Goal: Task Accomplishment & Management: Use online tool/utility

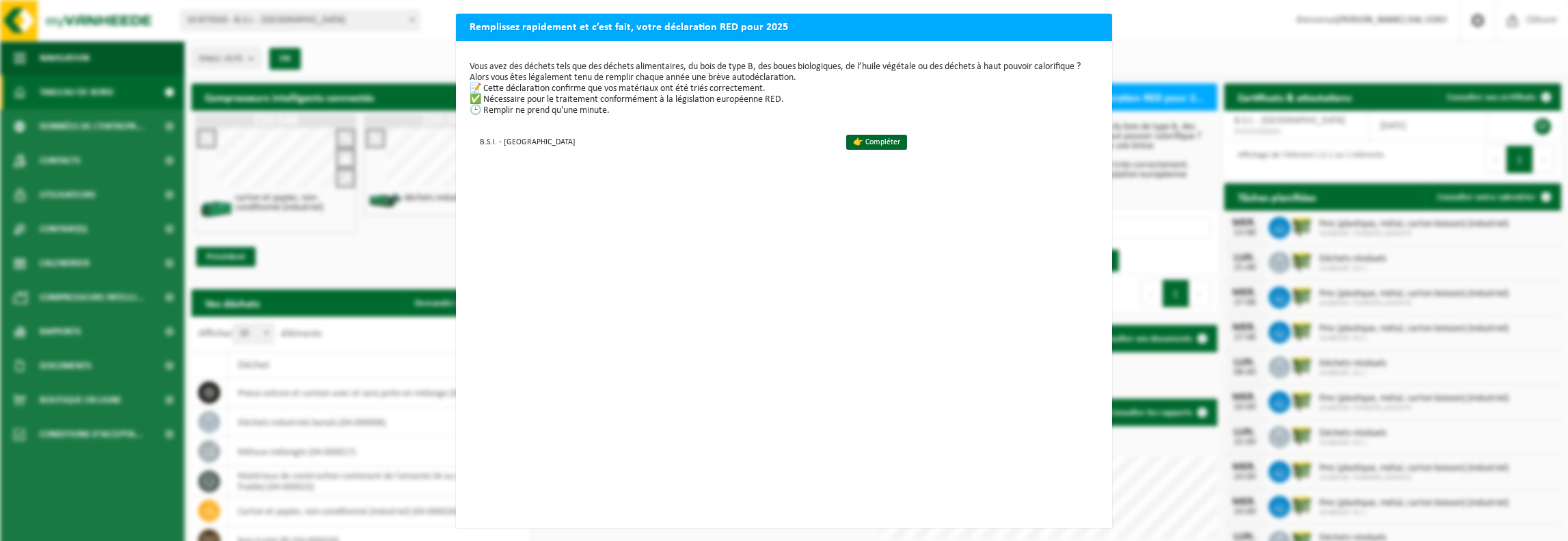
click at [1184, 24] on div "Remplissez rapidement et c’est fait, votre déclaration RED pour 2025 Vous avez …" at bounding box center [784, 270] width 1568 height 541
click at [1039, 23] on h2 "Remplissez rapidement et c’est fait, votre déclaration RED pour 2025" at bounding box center [784, 26] width 656 height 26
click at [707, 20] on h2 "Remplissez rapidement et c’est fait, votre déclaration RED pour 2025" at bounding box center [784, 26] width 656 height 26
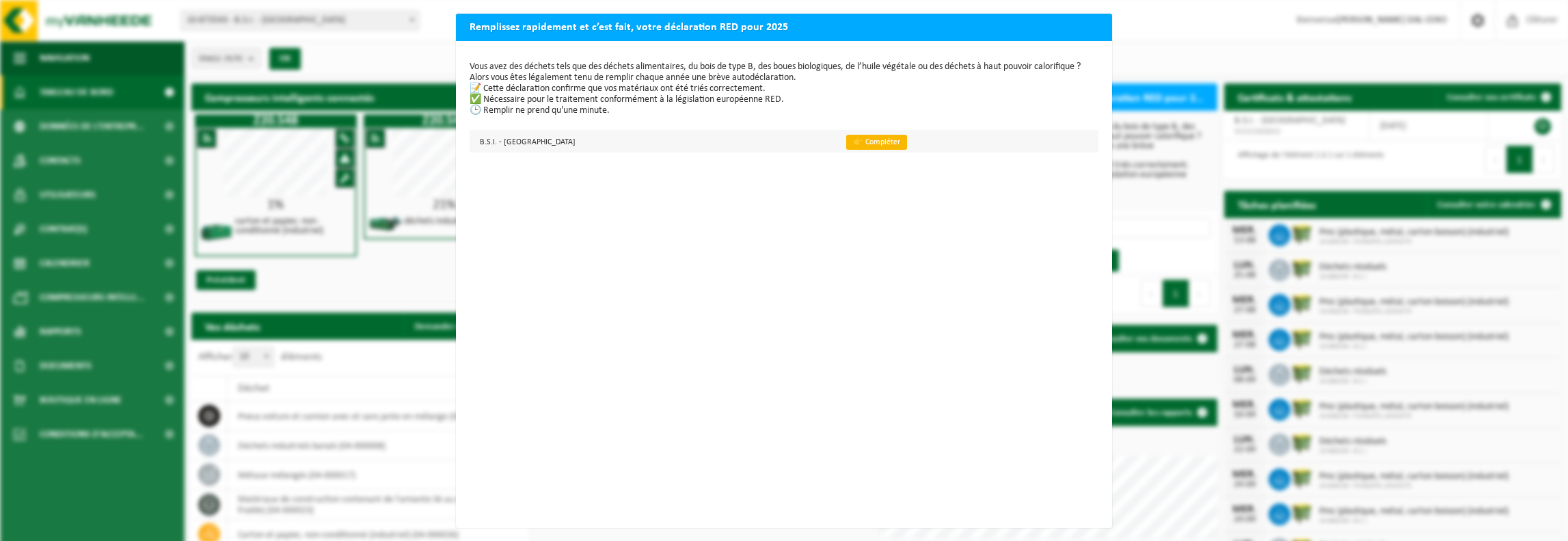
click at [847, 146] on link "👉 Compléter" at bounding box center [877, 143] width 61 height 15
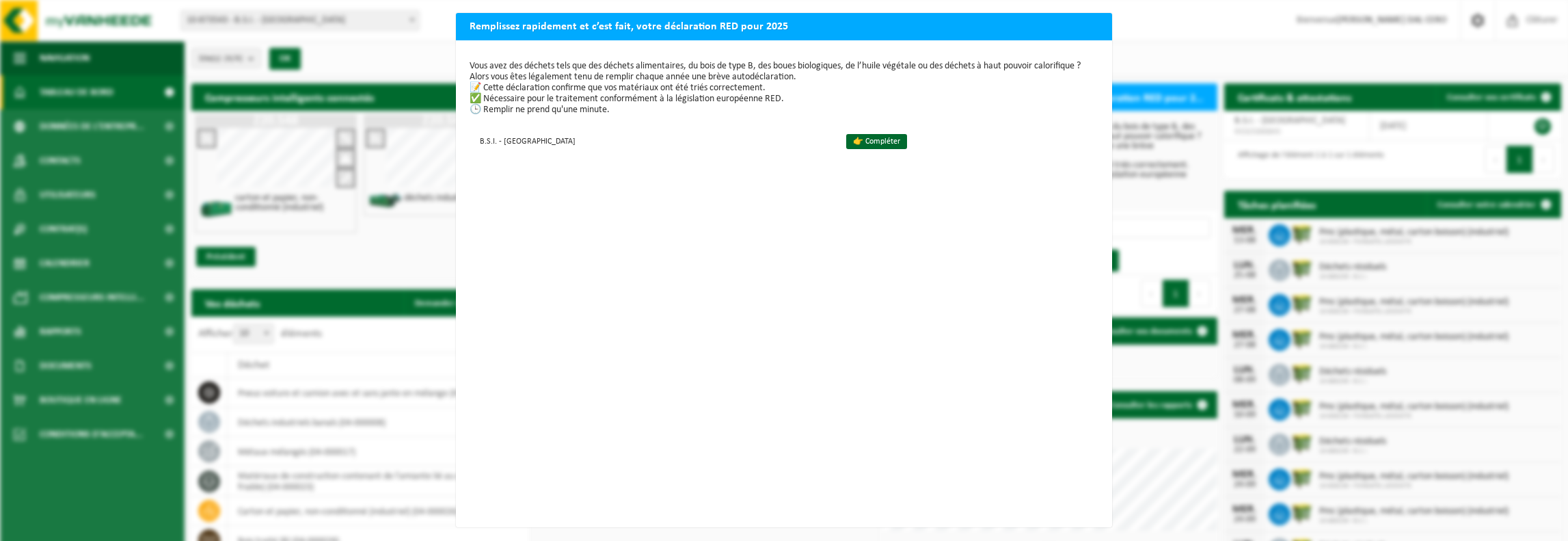
scroll to position [11, 0]
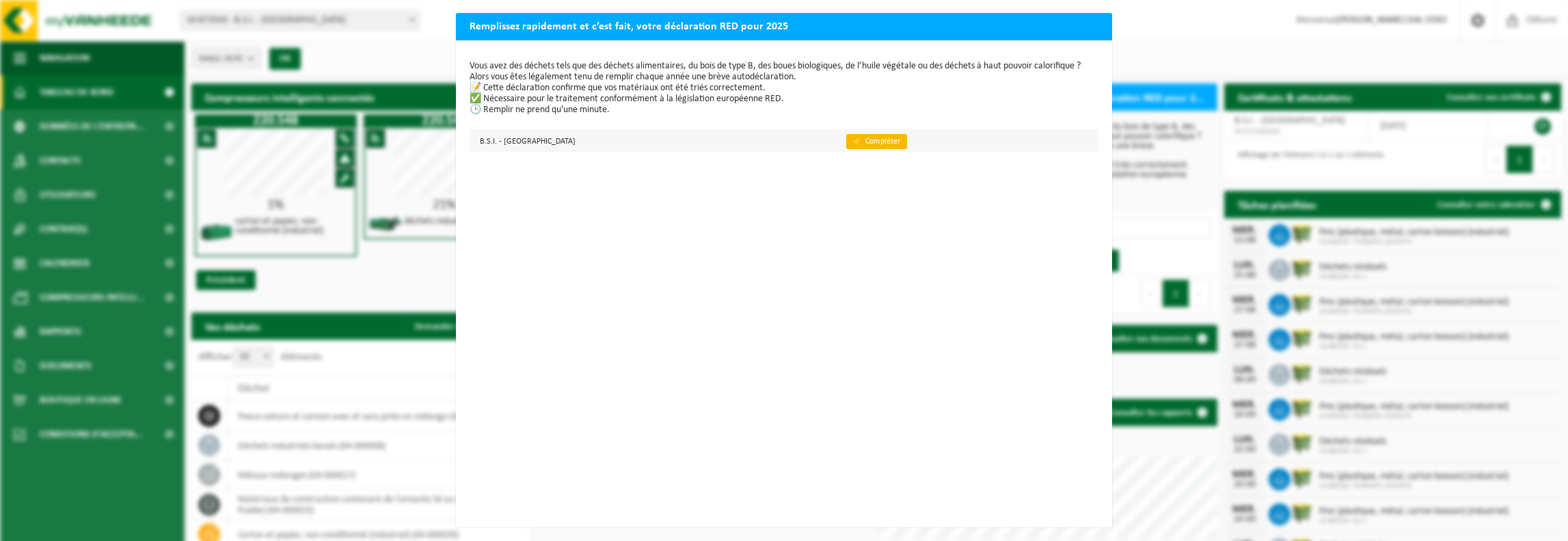
click at [847, 134] on link "👉 Compléter" at bounding box center [877, 142] width 61 height 15
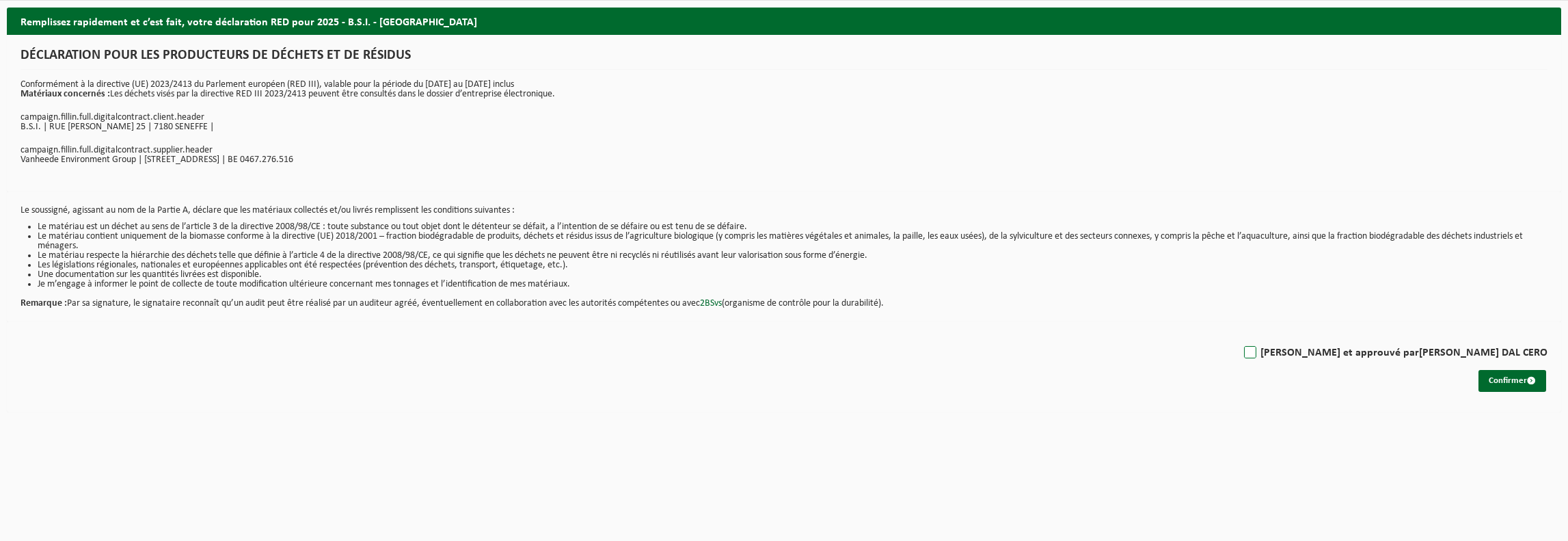
click at [1386, 345] on label "Lu et approuvé par CAROLINE DAL CERO" at bounding box center [1395, 352] width 307 height 20
click at [1548, 335] on input "Lu et approuvé par CAROLINE DAL CERO" at bounding box center [1548, 335] width 1 height 1
checkbox input "true"
click at [1508, 372] on button "Confirmer" at bounding box center [1512, 380] width 68 height 22
click at [1507, 380] on button "Confirmer" at bounding box center [1512, 380] width 68 height 22
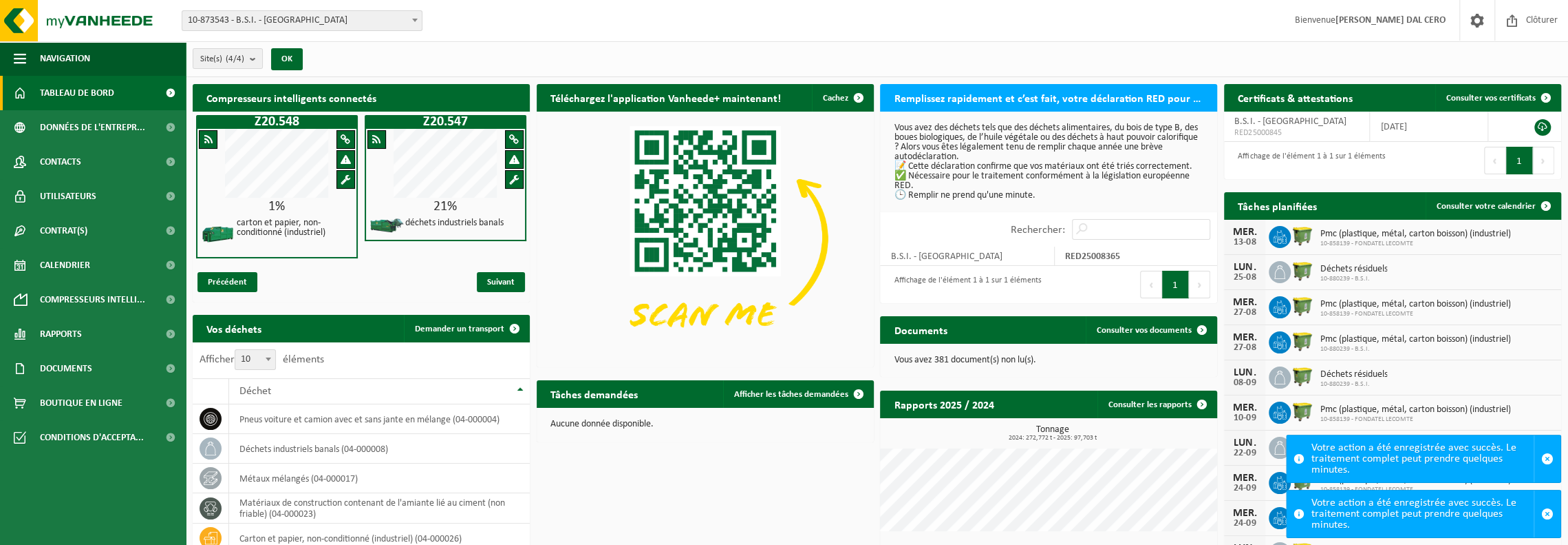
click at [249, 25] on span "10-873543 - B.S.I. - [GEOGRAPHIC_DATA]" at bounding box center [302, 20] width 239 height 19
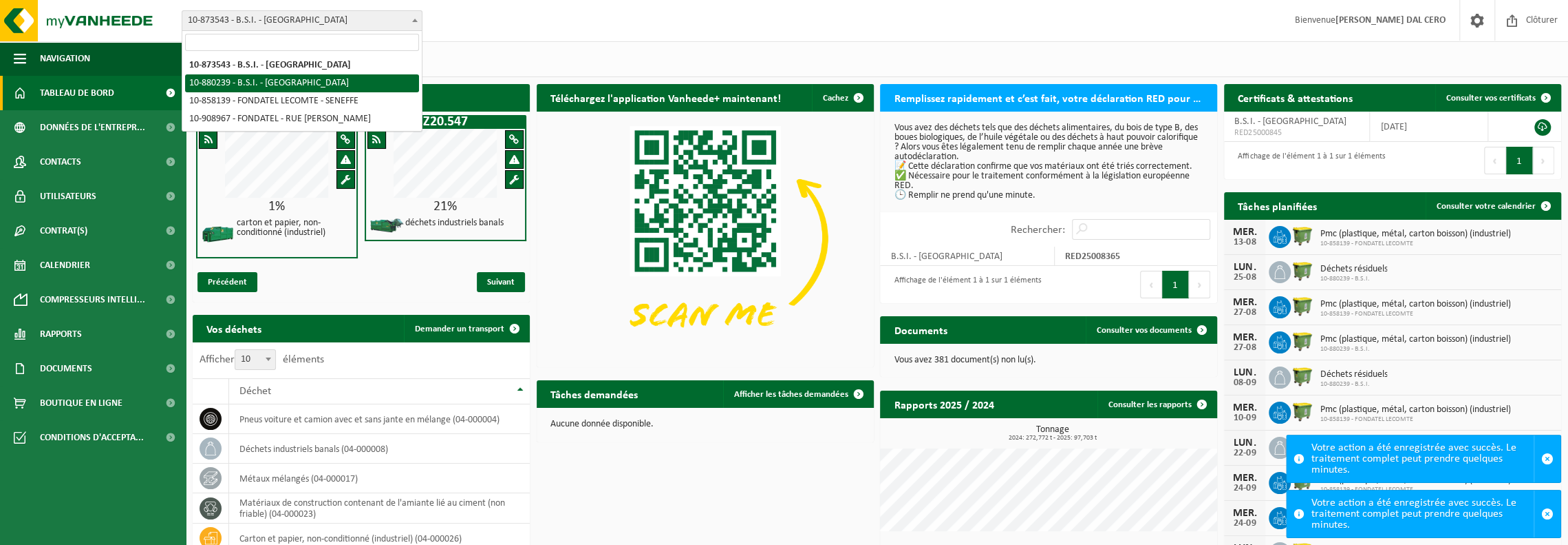
select select "109272"
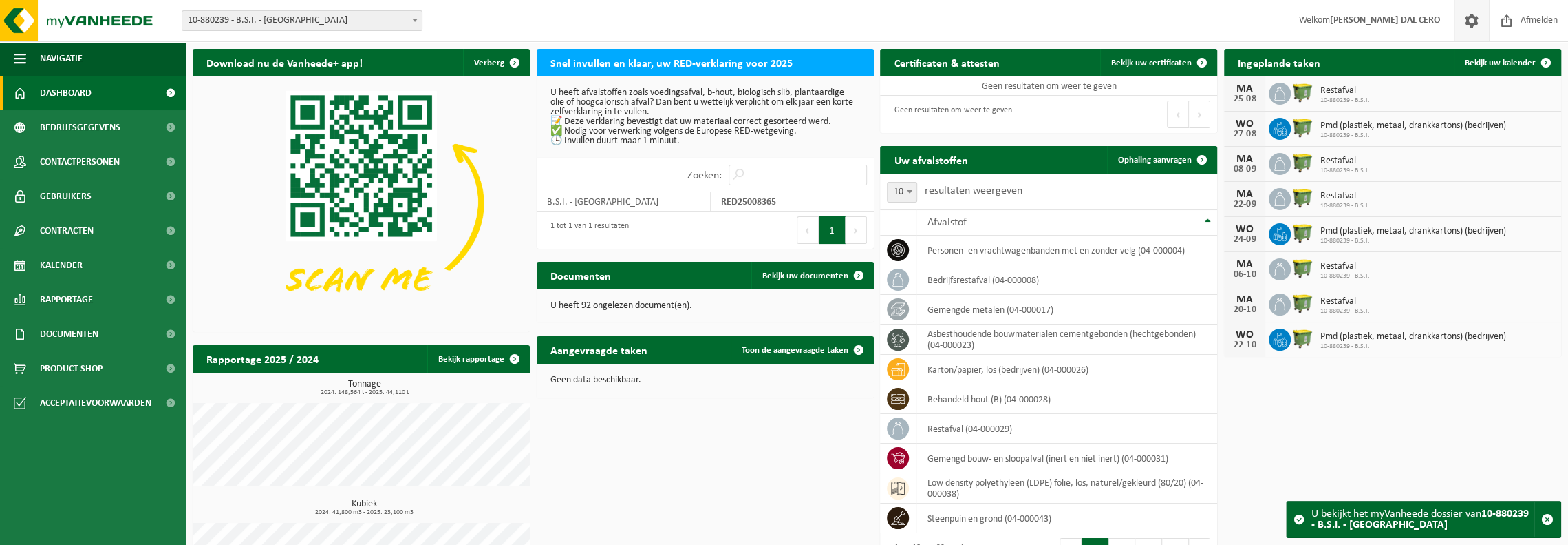
click at [1477, 20] on span at bounding box center [1471, 20] width 20 height 41
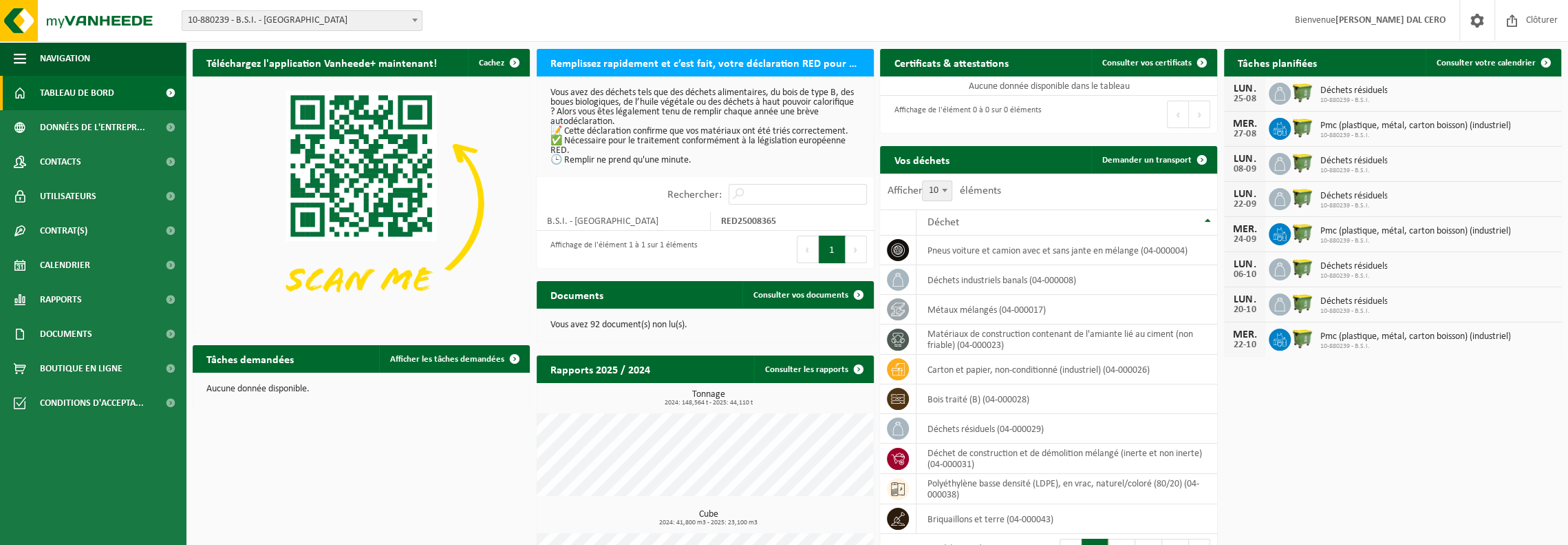
click at [265, 9] on div "Site: 10-873543 - B.S.I. - SENEFFE 10-880239 - B.S.I. - SENEFFE 10-858139 - FON…" at bounding box center [784, 21] width 1568 height 42
click at [75, 338] on span "Documents" at bounding box center [66, 334] width 52 height 35
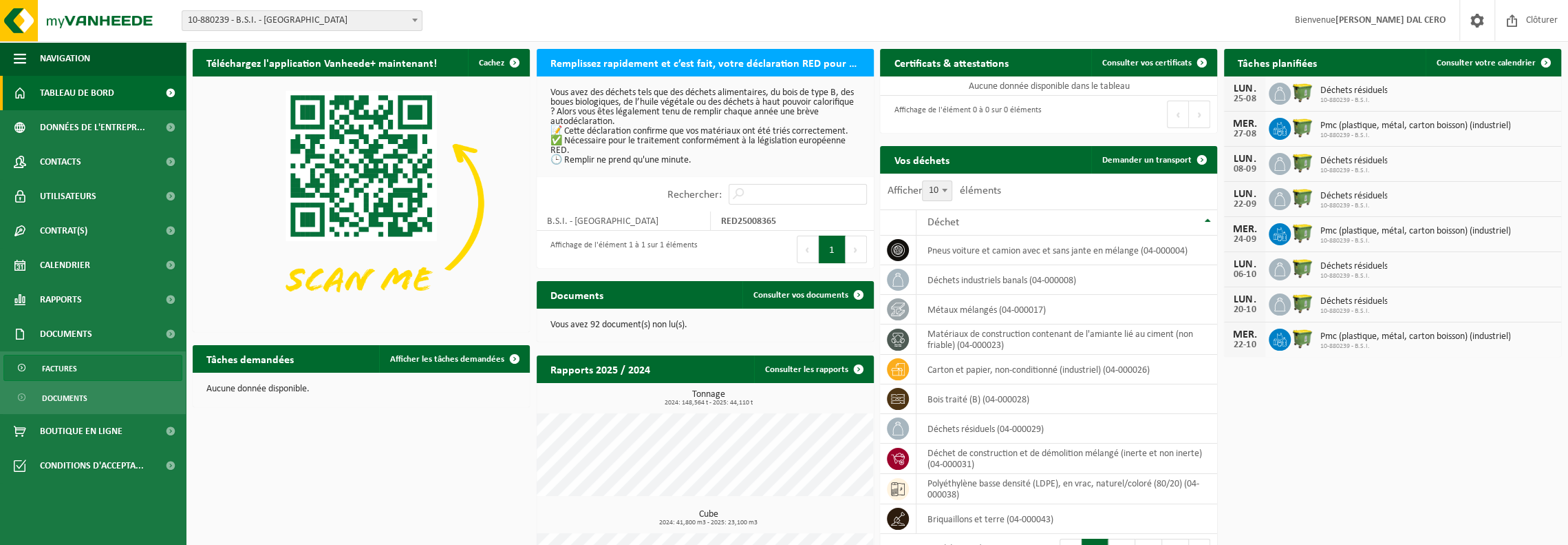
click at [76, 375] on link "Factures" at bounding box center [93, 368] width 179 height 26
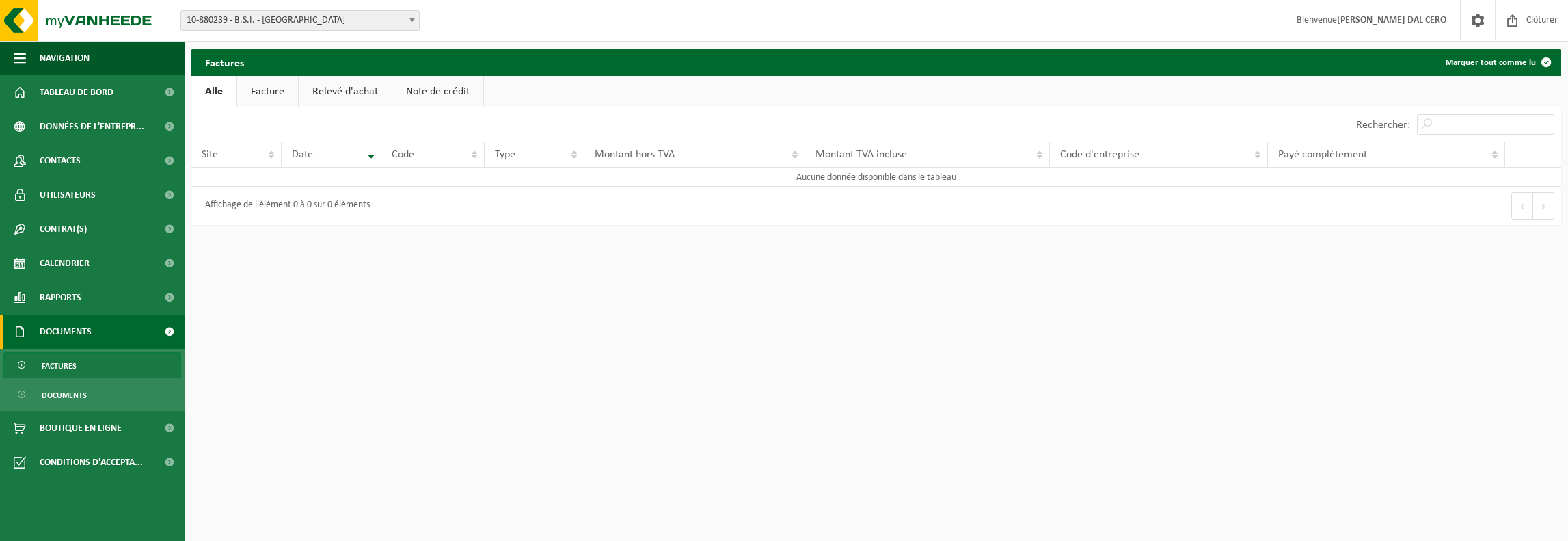
click at [228, 27] on span "10-880239 - B.S.I. - [GEOGRAPHIC_DATA]" at bounding box center [300, 20] width 238 height 19
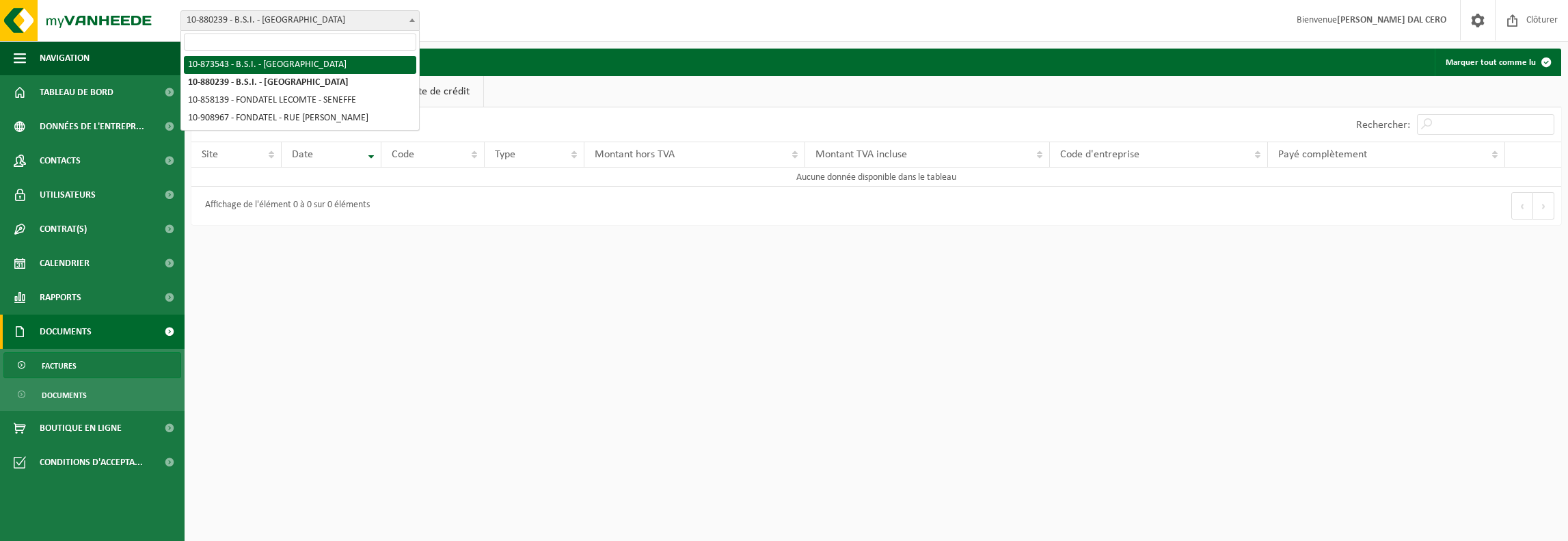
select select "106238"
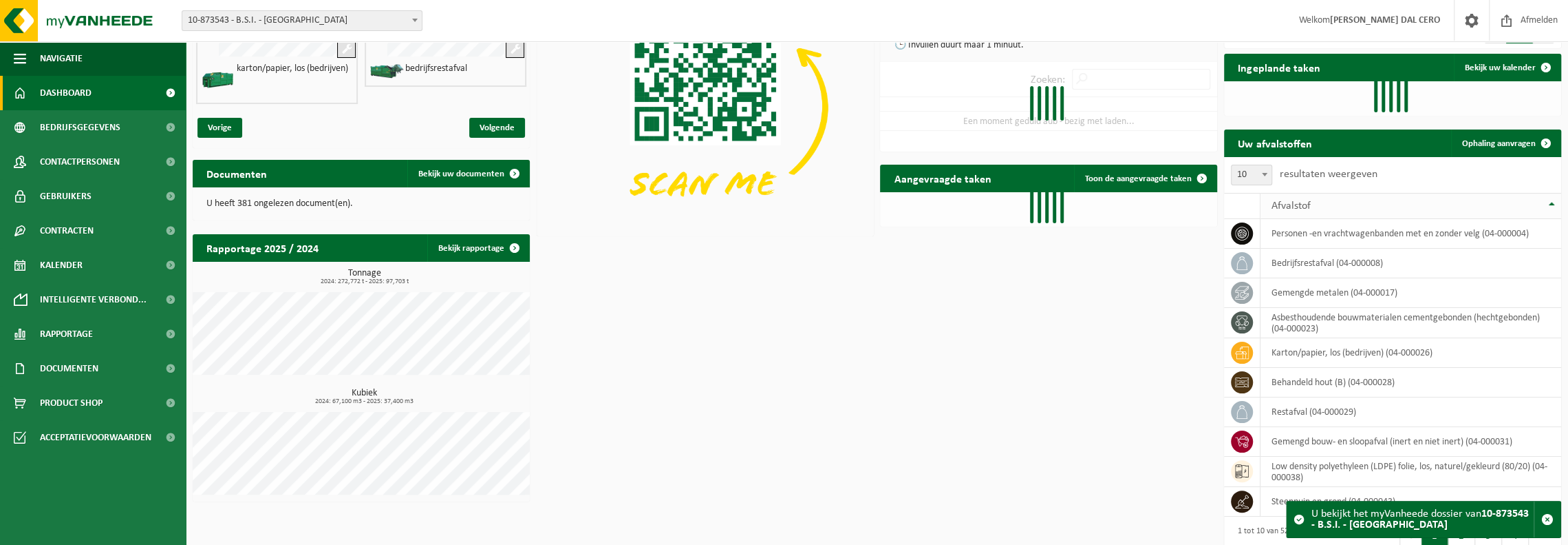
scroll to position [171, 0]
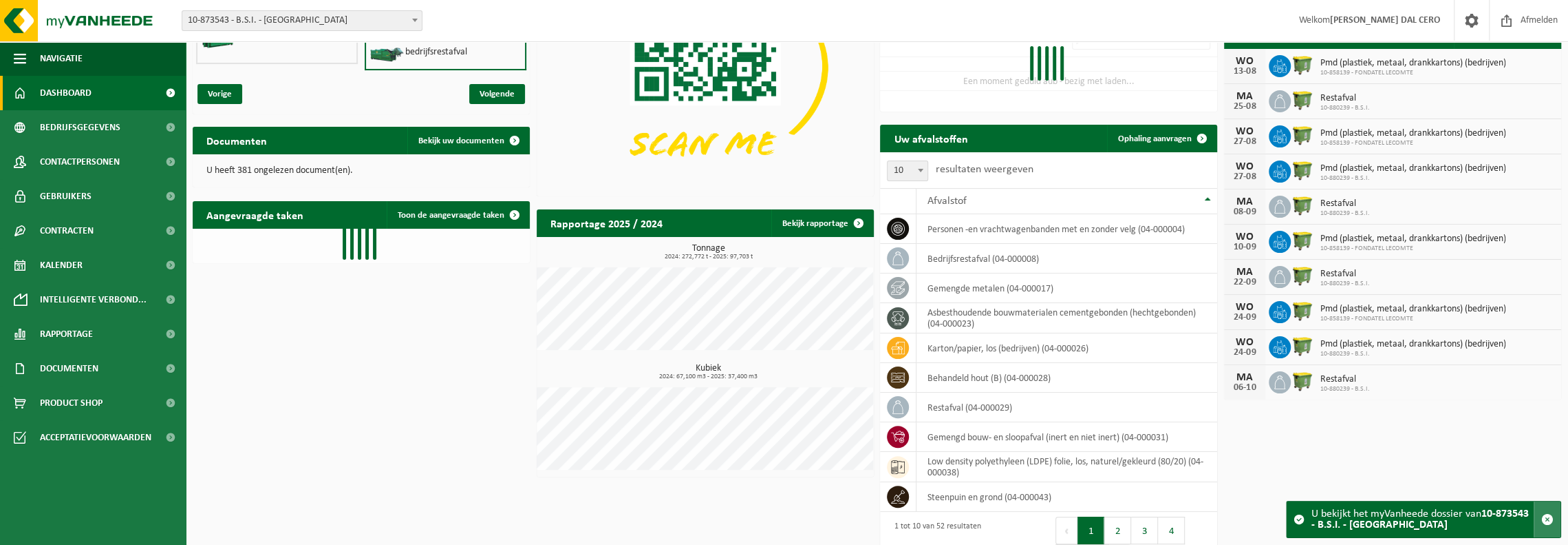
click at [1551, 513] on span "button" at bounding box center [1547, 519] width 13 height 13
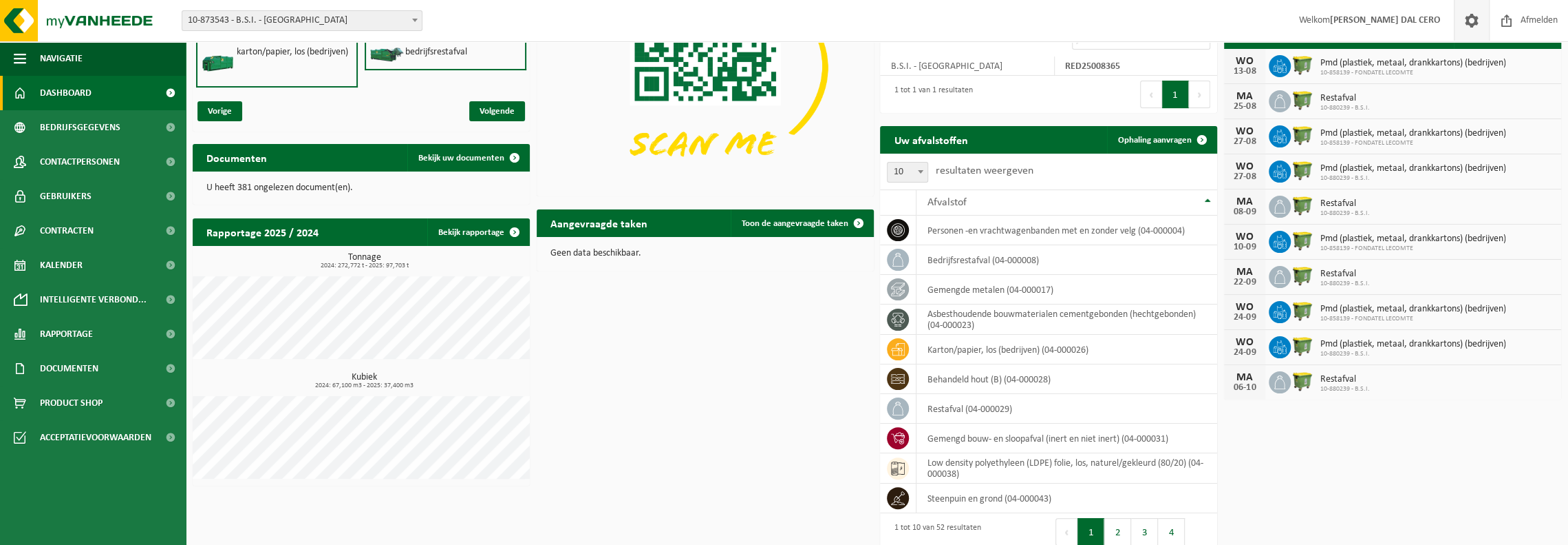
click at [1464, 18] on span at bounding box center [1471, 20] width 20 height 41
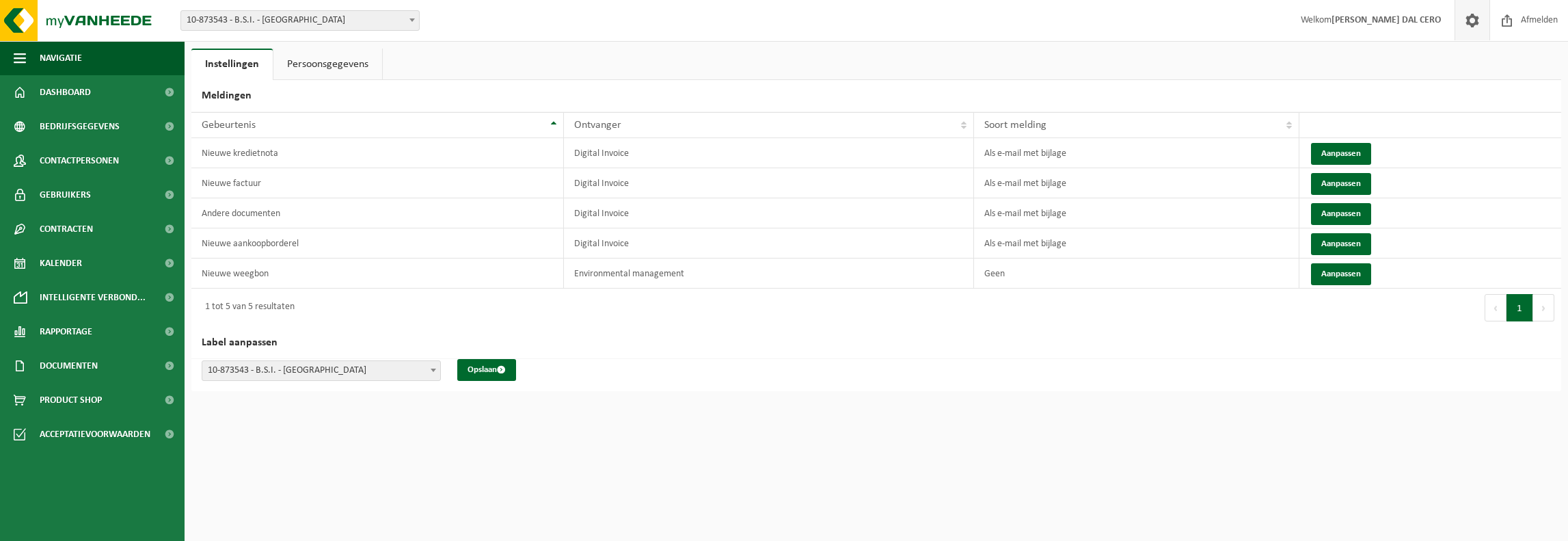
click at [326, 61] on link "Persoonsgegevens" at bounding box center [327, 64] width 108 height 32
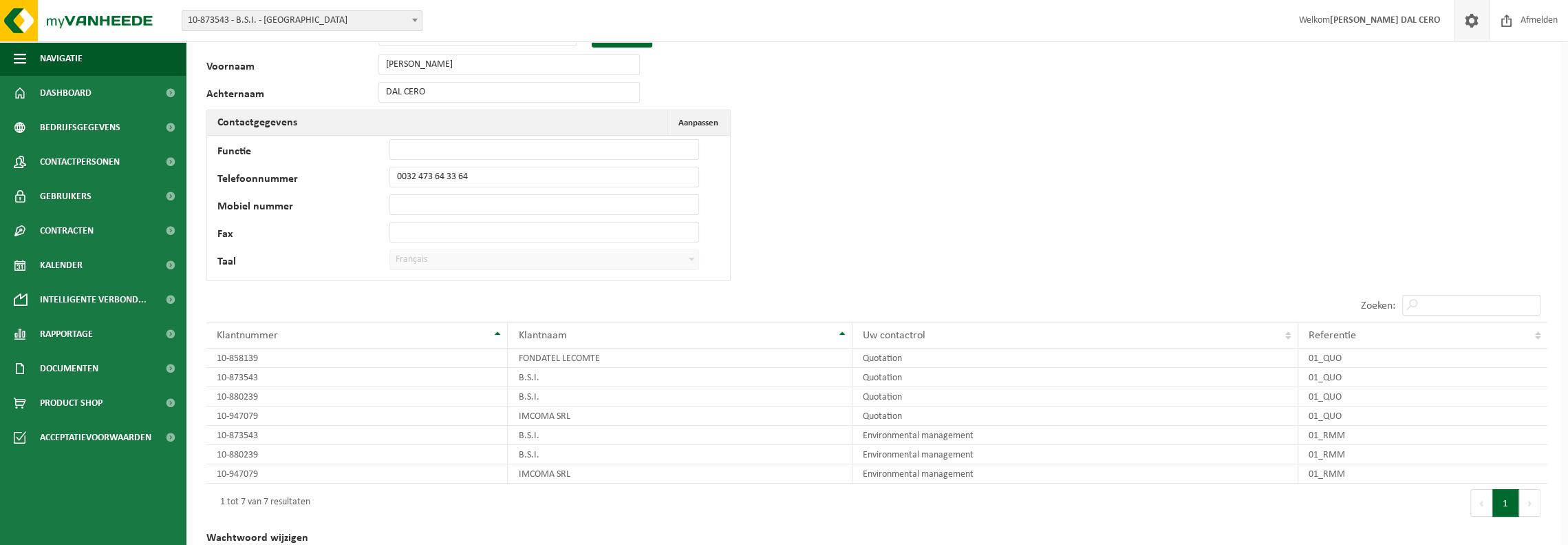
scroll to position [127, 0]
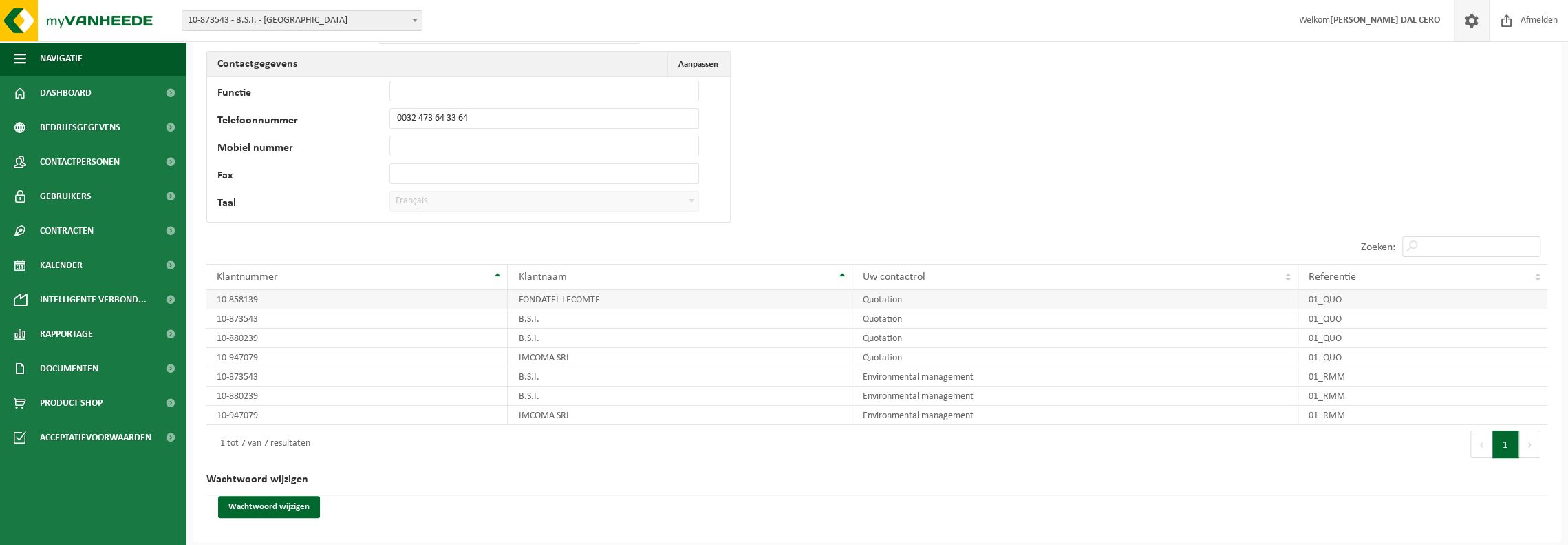
click at [744, 299] on td "FONDATEL LECOMTE" at bounding box center [679, 299] width 344 height 19
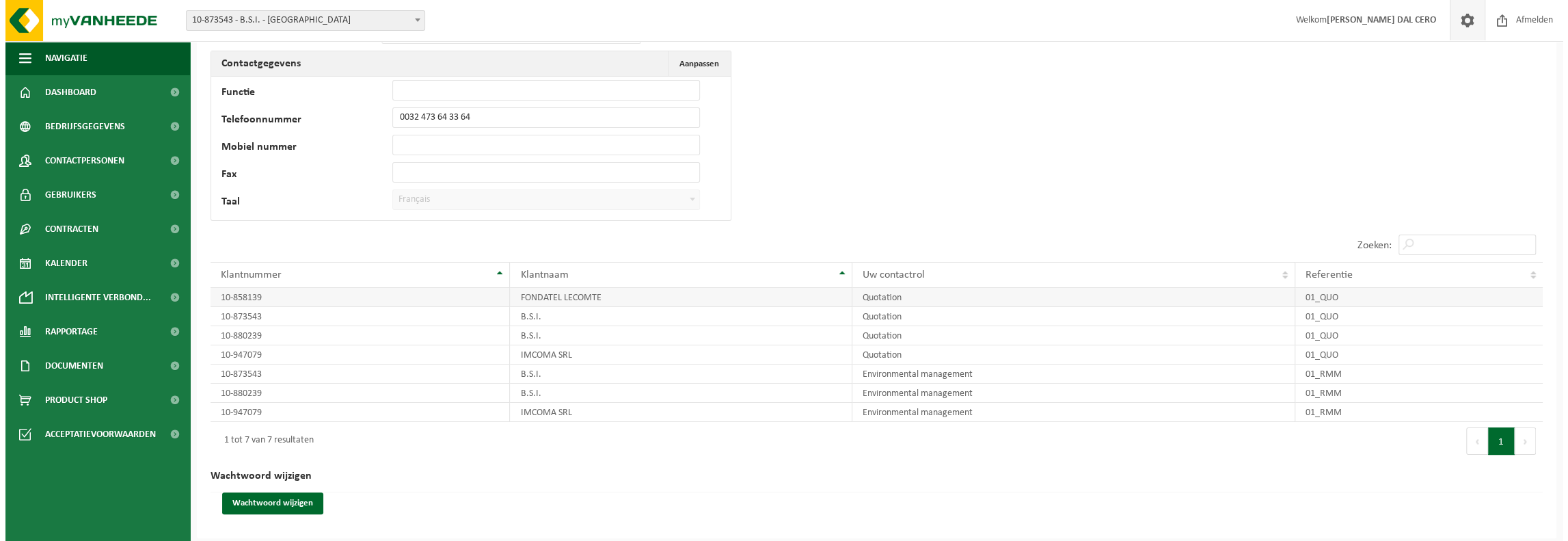
scroll to position [0, 0]
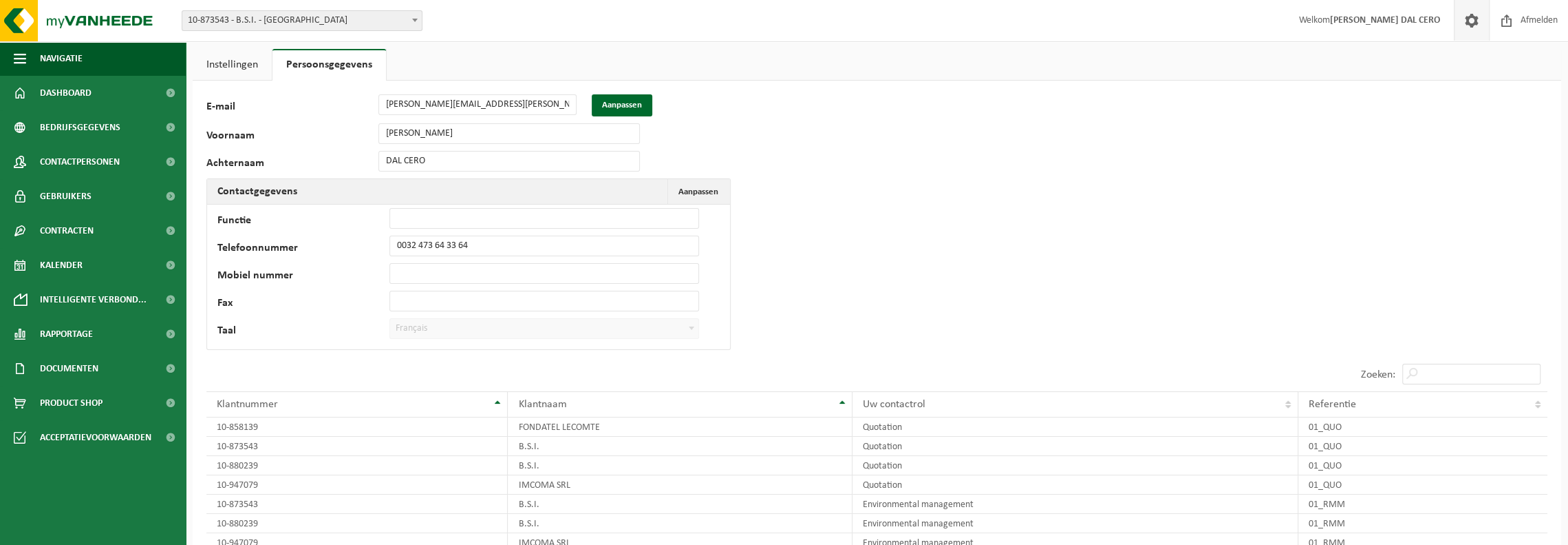
click at [223, 64] on link "Instellingen" at bounding box center [232, 65] width 79 height 32
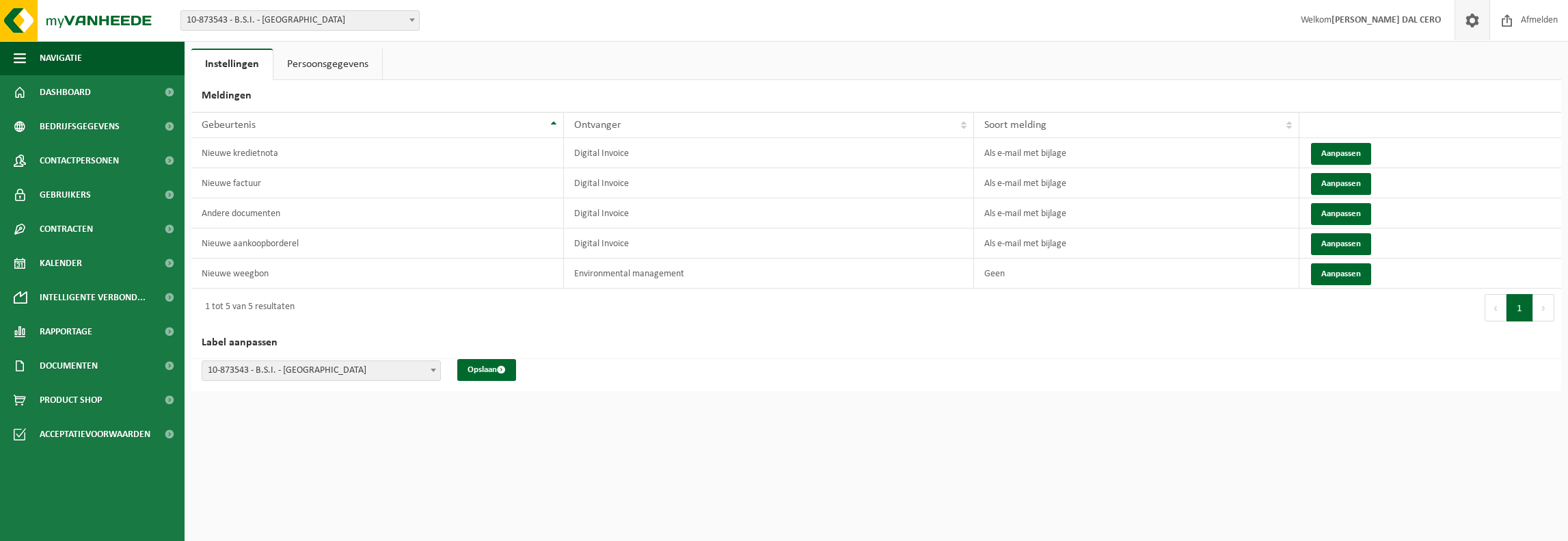
click at [1420, 22] on strong "[PERSON_NAME] DAL CERO" at bounding box center [1386, 20] width 109 height 11
click at [1472, 18] on span at bounding box center [1472, 20] width 20 height 40
click at [60, 90] on span "Dashboard" at bounding box center [65, 93] width 52 height 34
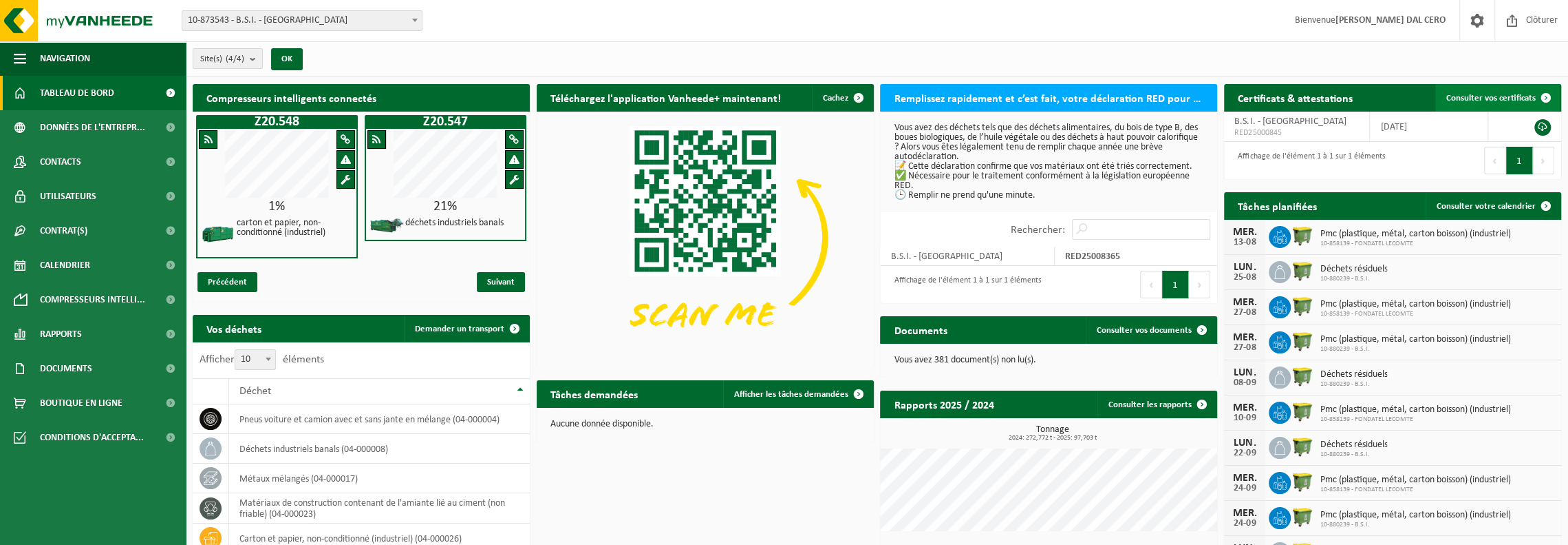
click at [1481, 96] on span "Consulter vos certificats" at bounding box center [1490, 97] width 90 height 9
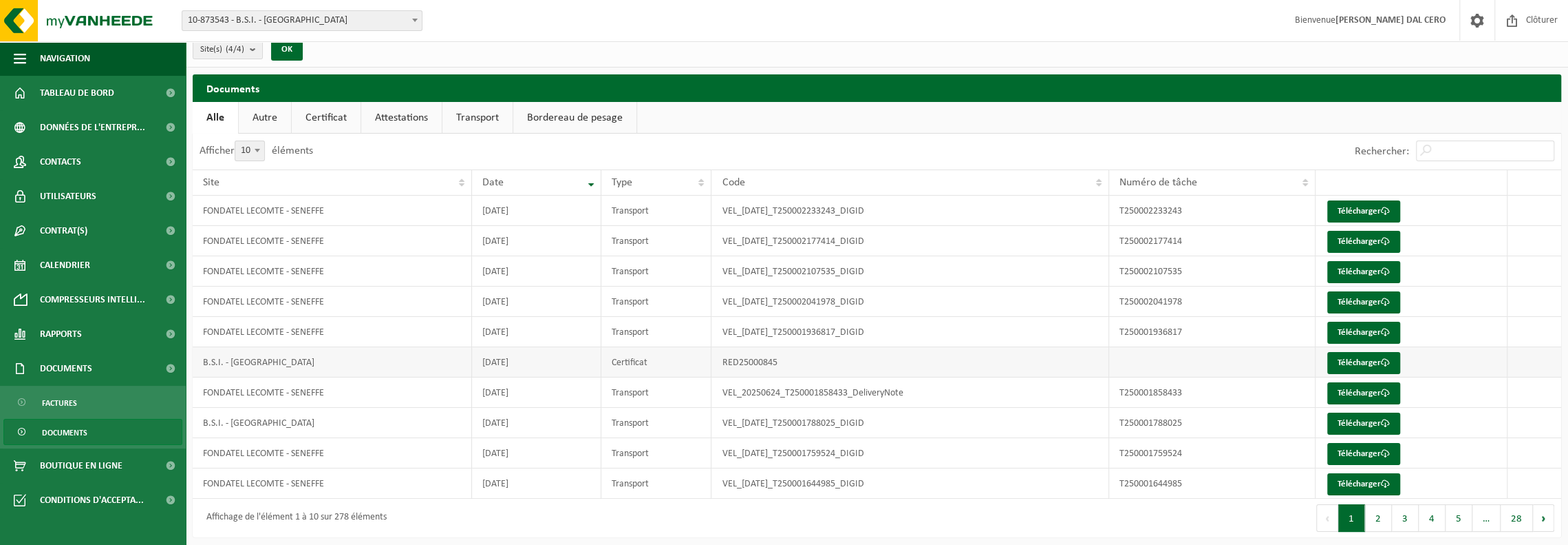
scroll to position [14, 0]
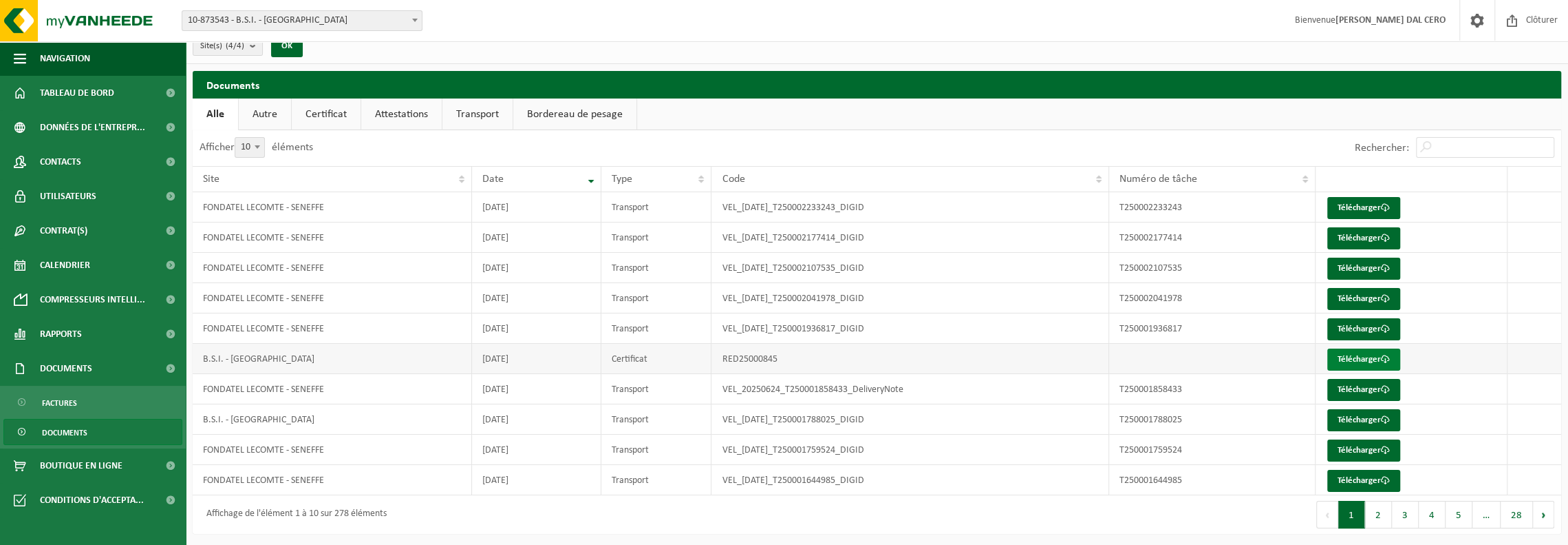
click at [1380, 355] on link "Télécharger" at bounding box center [1364, 359] width 73 height 22
click at [96, 102] on span "Tableau de bord" at bounding box center [76, 94] width 74 height 35
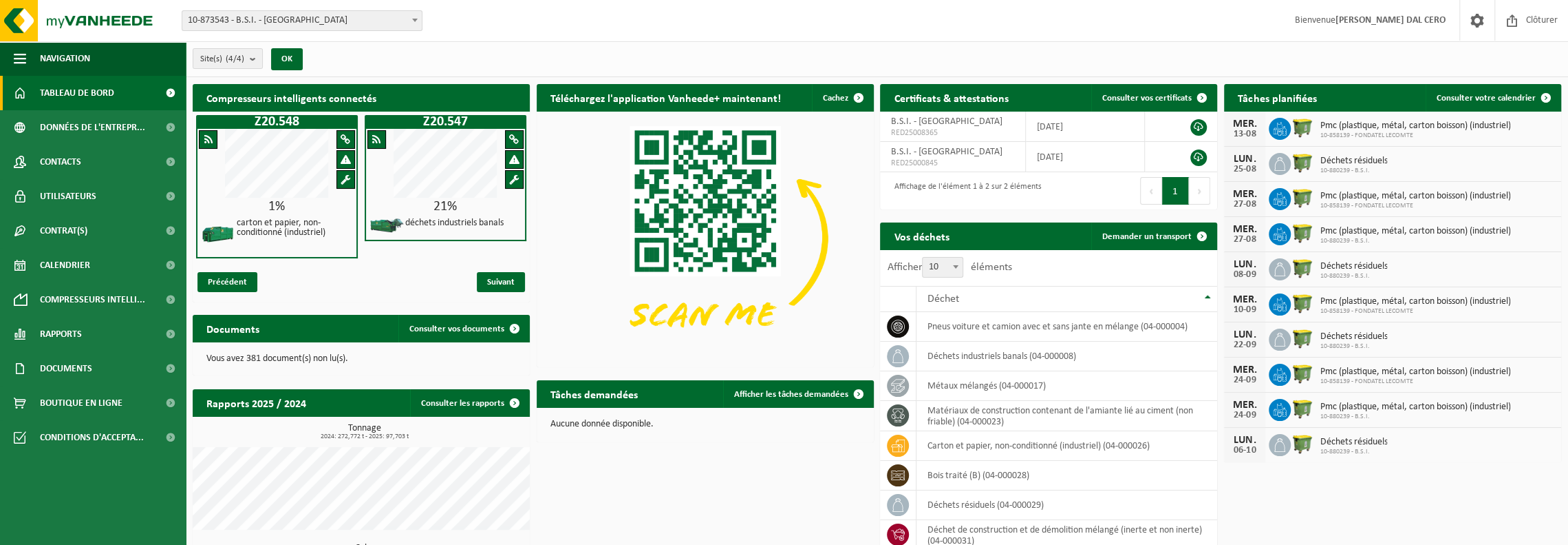
click at [270, 23] on span "10-873543 - B.S.I. - [GEOGRAPHIC_DATA]" at bounding box center [302, 20] width 239 height 19
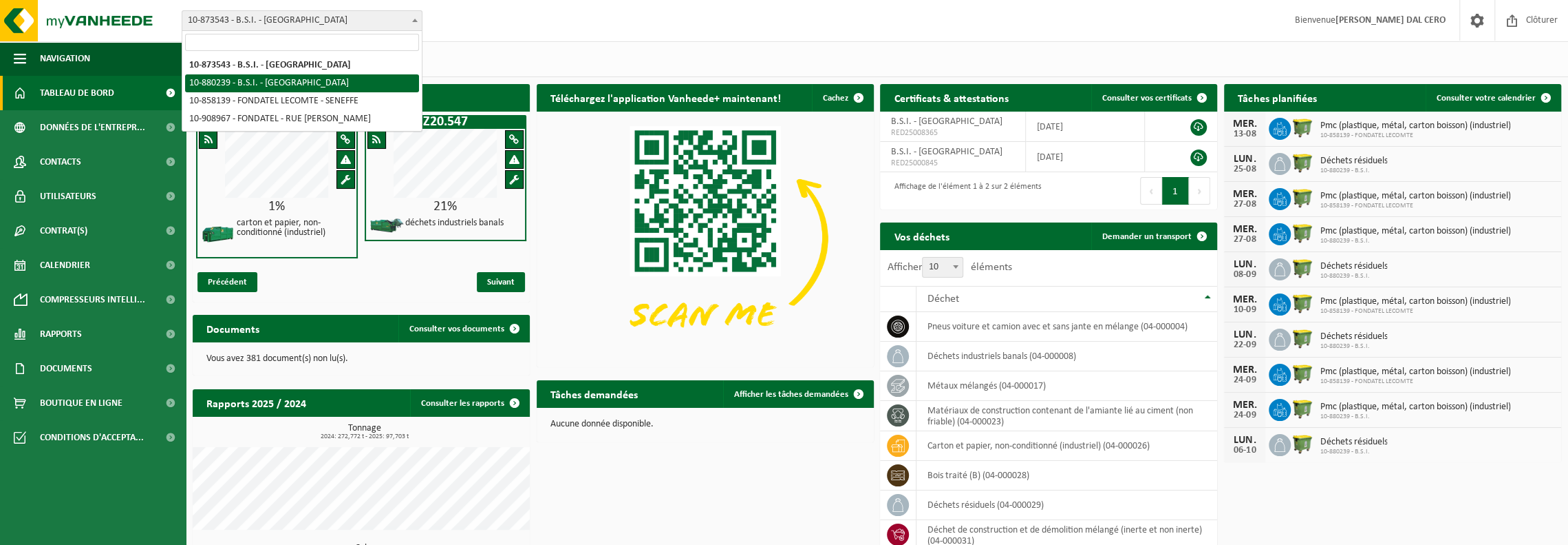
select select "109272"
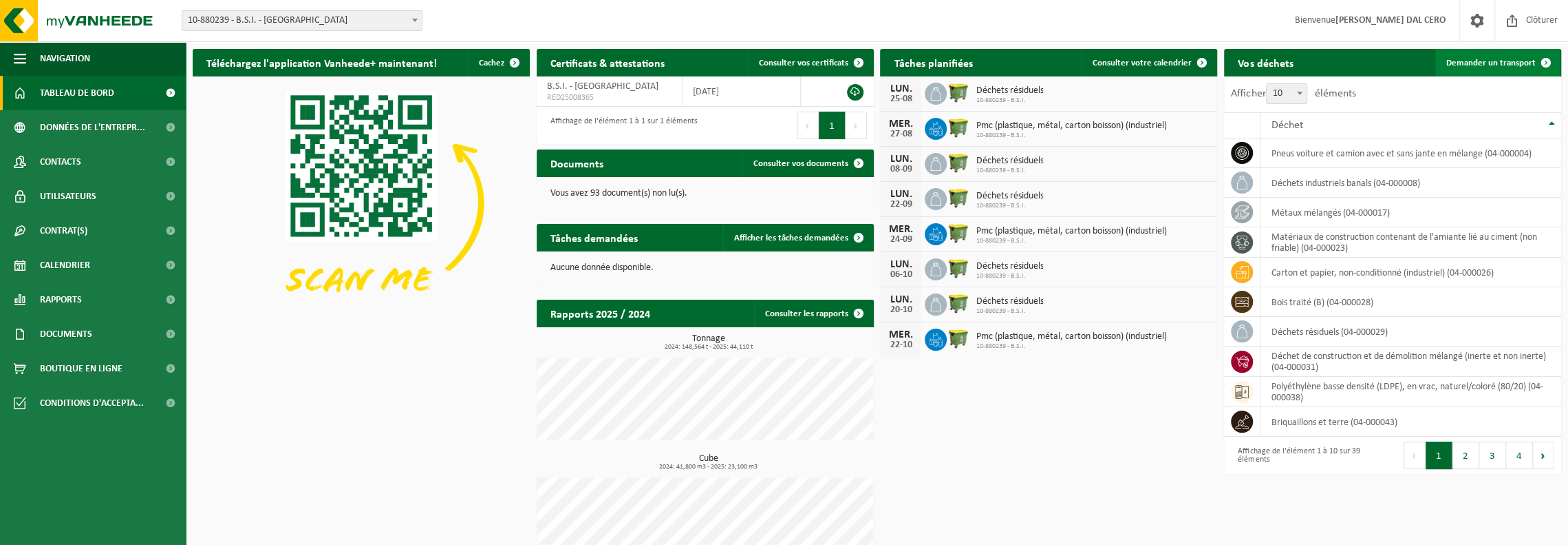
click at [1512, 64] on span "Demander un transport" at bounding box center [1490, 63] width 90 height 9
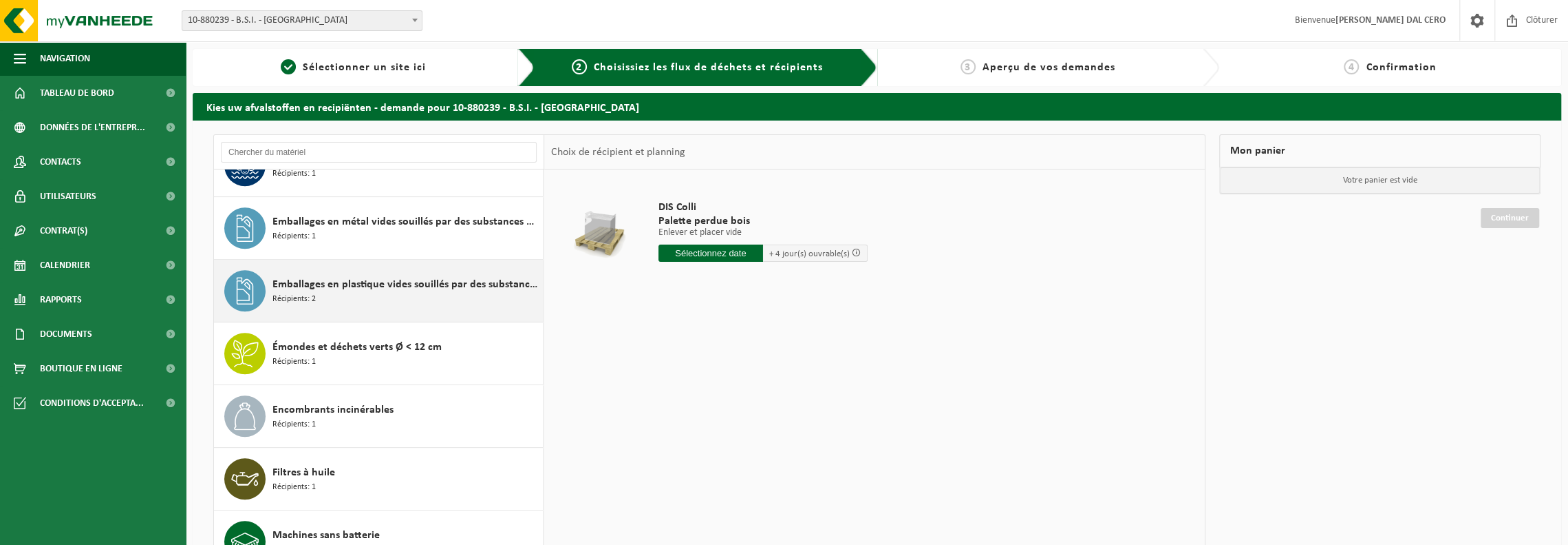
scroll to position [1102, 0]
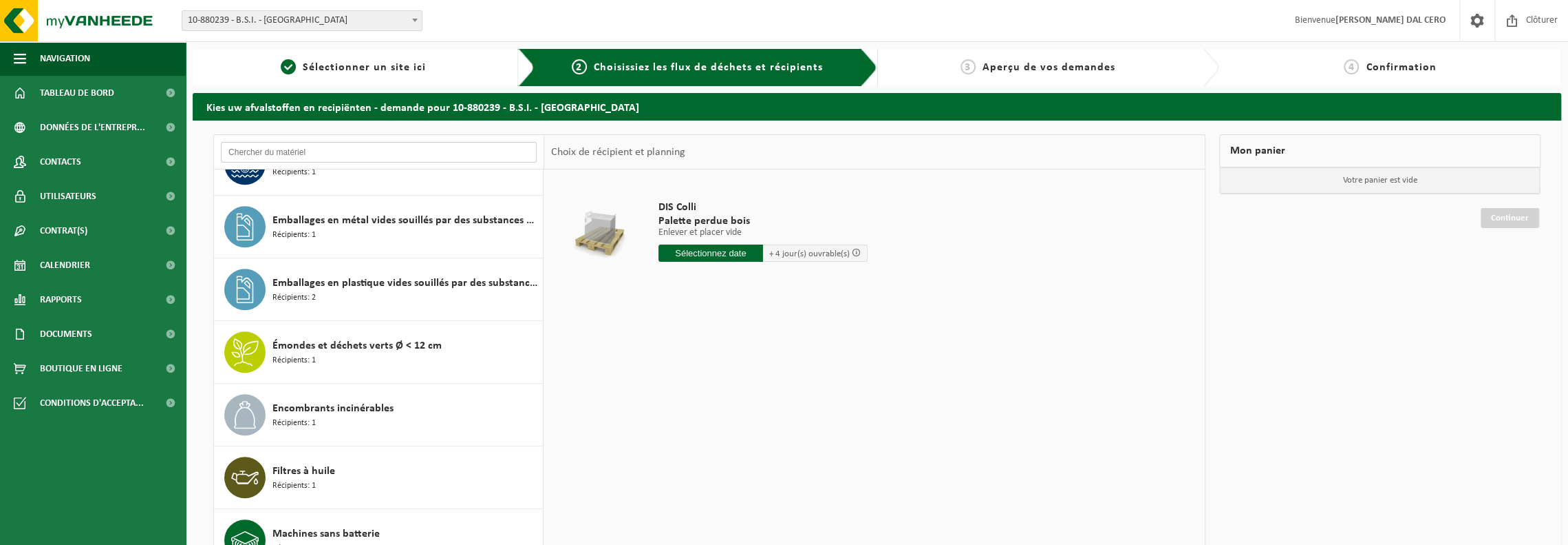
click at [316, 150] on input "text" at bounding box center [379, 151] width 316 height 20
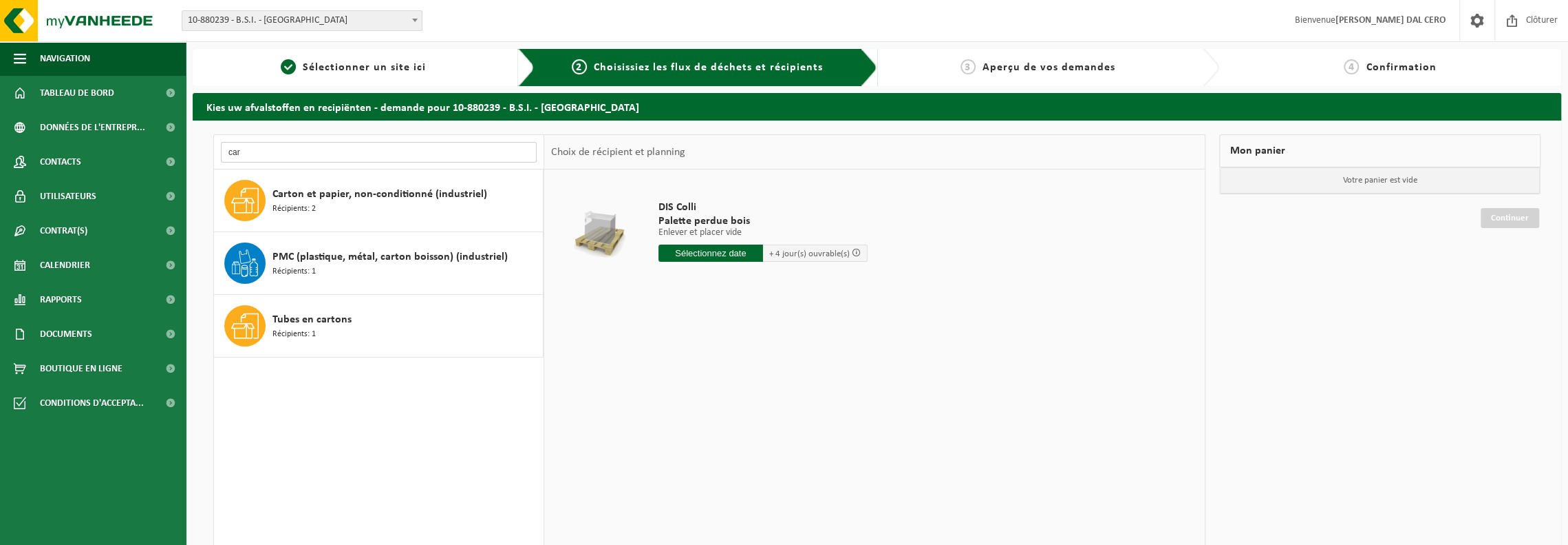
scroll to position [0, 0]
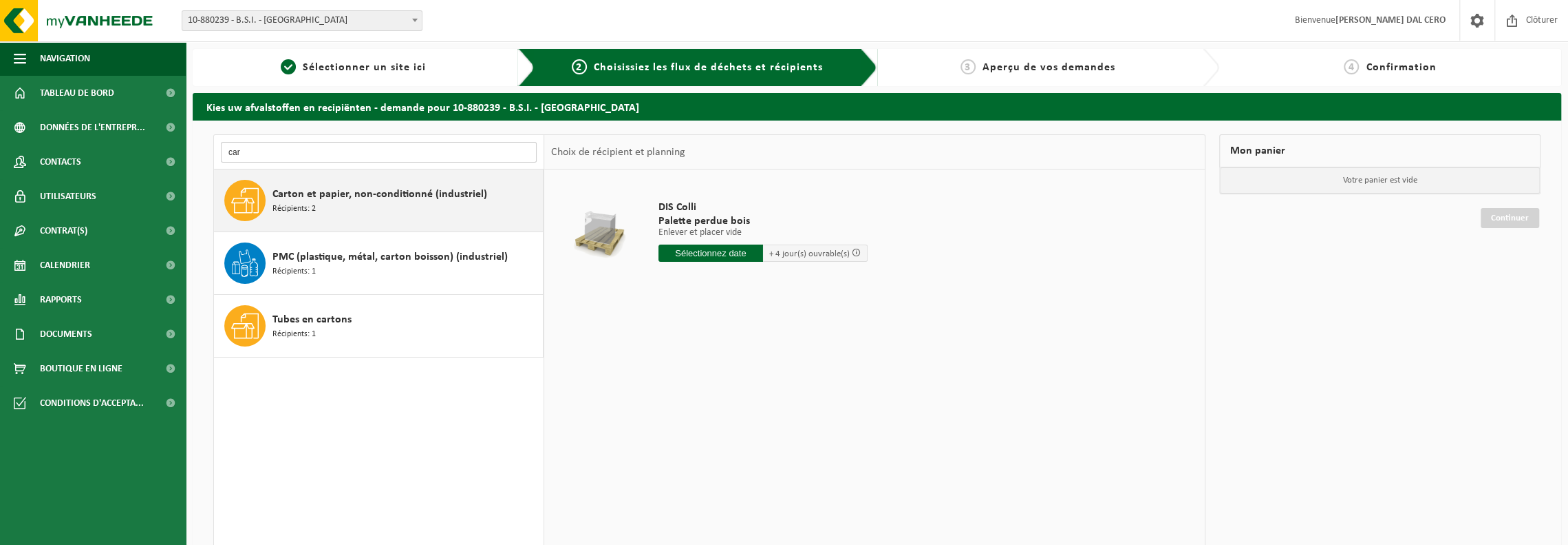
type input "car"
click at [302, 200] on span "Carton et papier, non-conditionné (industriel)" at bounding box center [380, 194] width 215 height 16
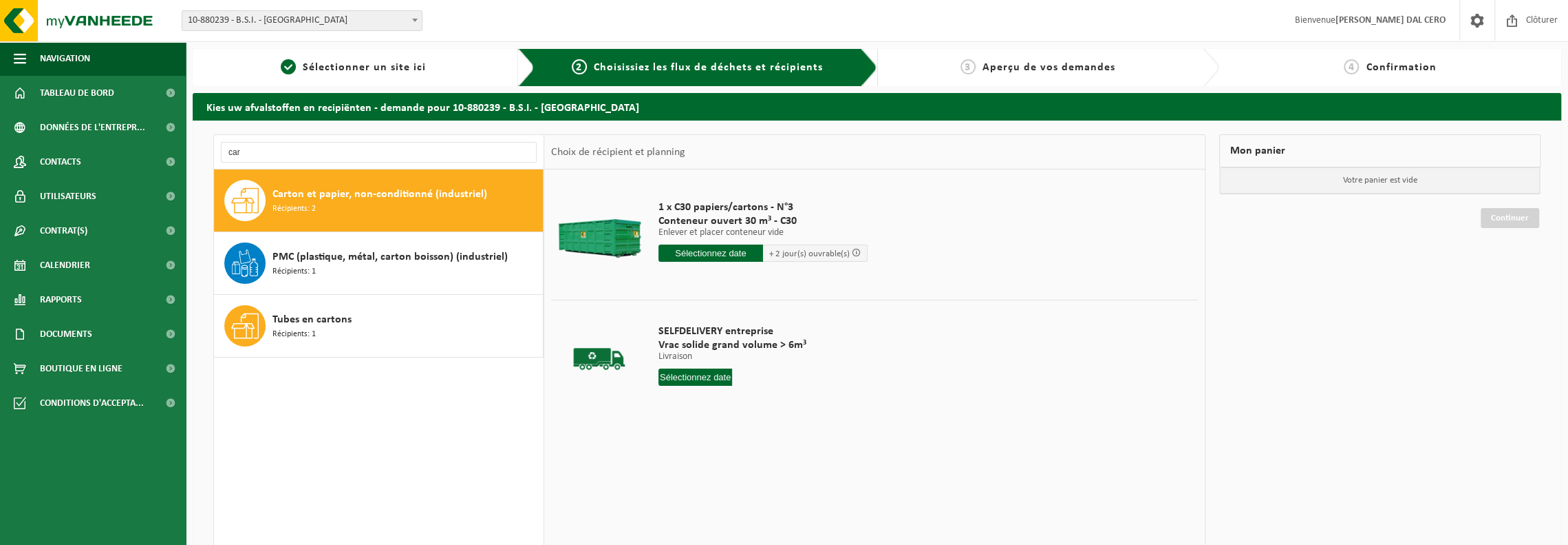
click at [721, 254] on input "text" at bounding box center [710, 253] width 104 height 17
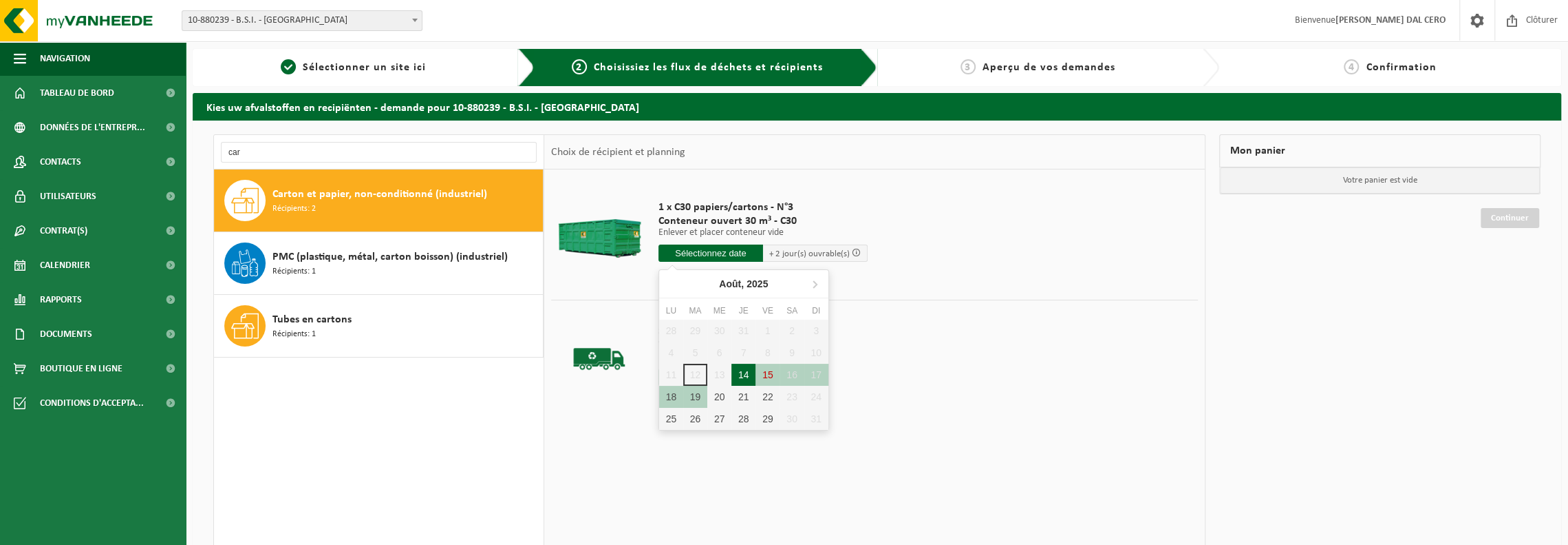
click at [736, 371] on div "14" at bounding box center [743, 374] width 24 height 22
type input "à partir de 2025-08-14"
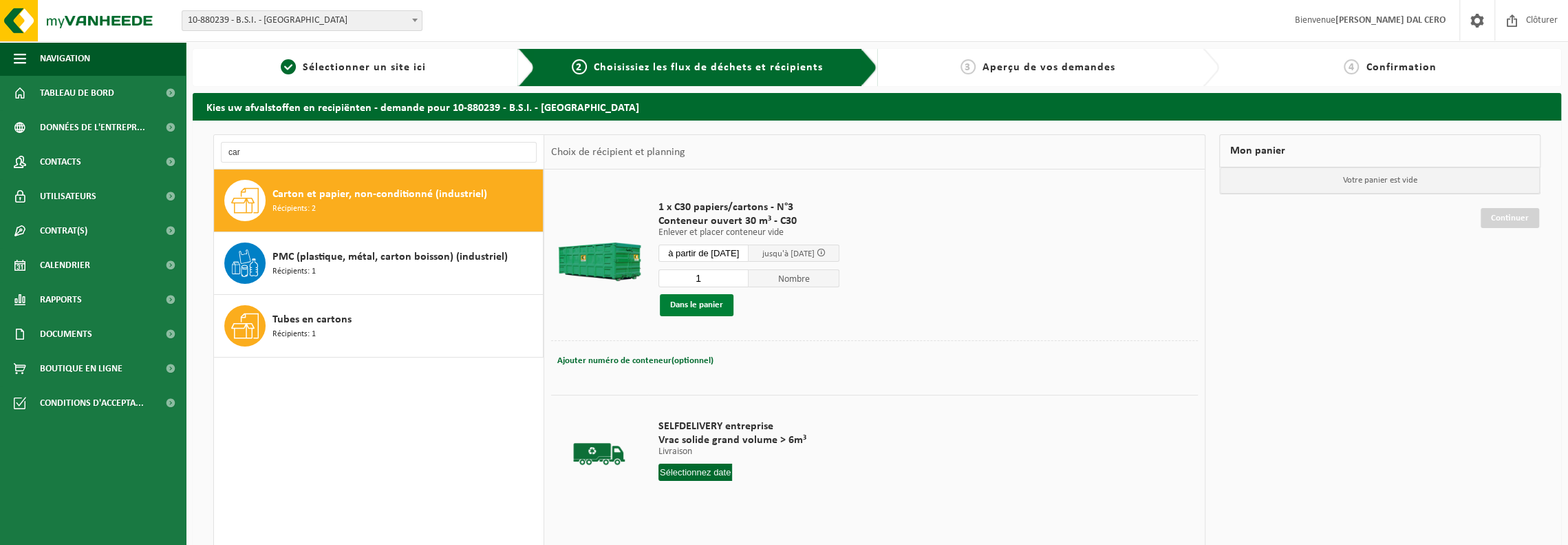
click at [697, 307] on button "Dans le panier" at bounding box center [696, 305] width 73 height 22
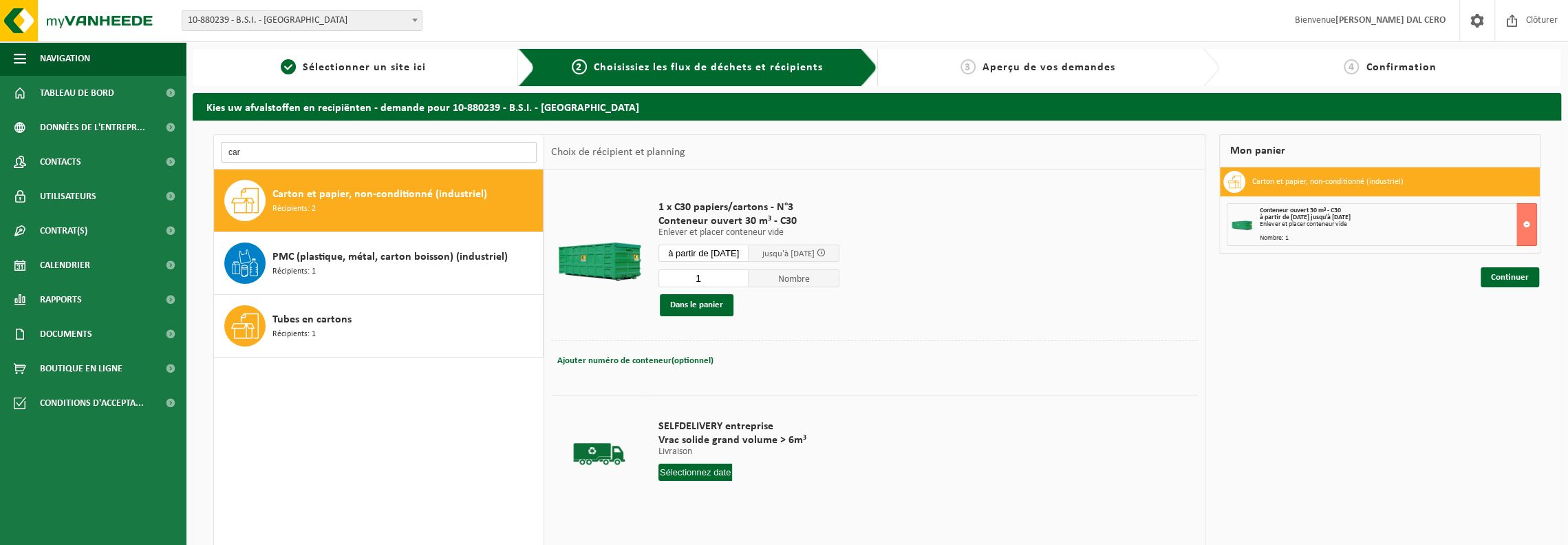
click at [260, 150] on input "car" at bounding box center [379, 151] width 316 height 20
type input "c"
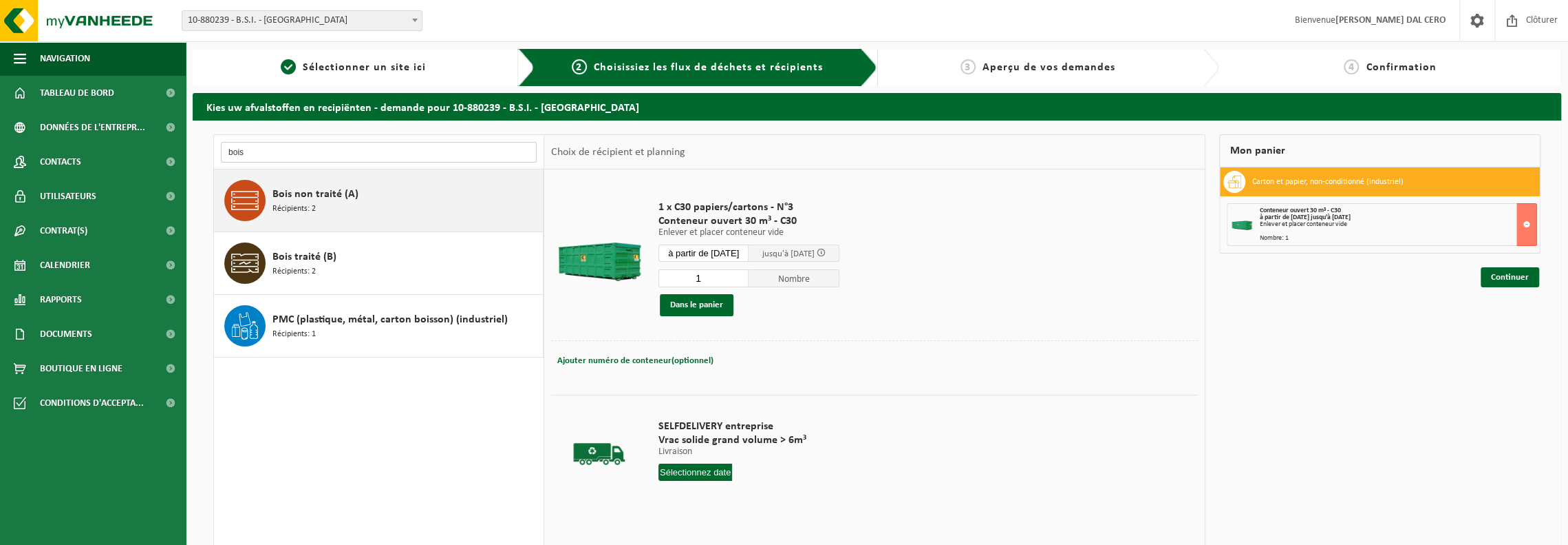
type input "bois"
click at [282, 186] on span "Bois non traité (A)" at bounding box center [315, 194] width 86 height 16
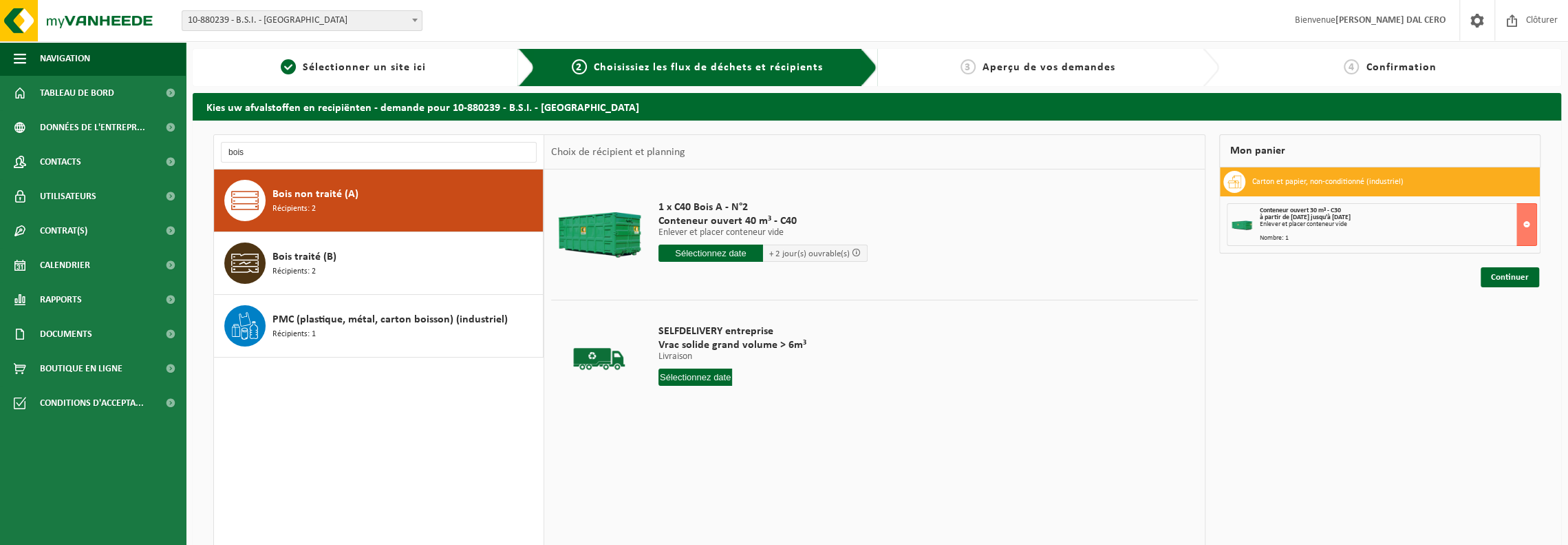
click at [733, 254] on input "text" at bounding box center [710, 253] width 104 height 17
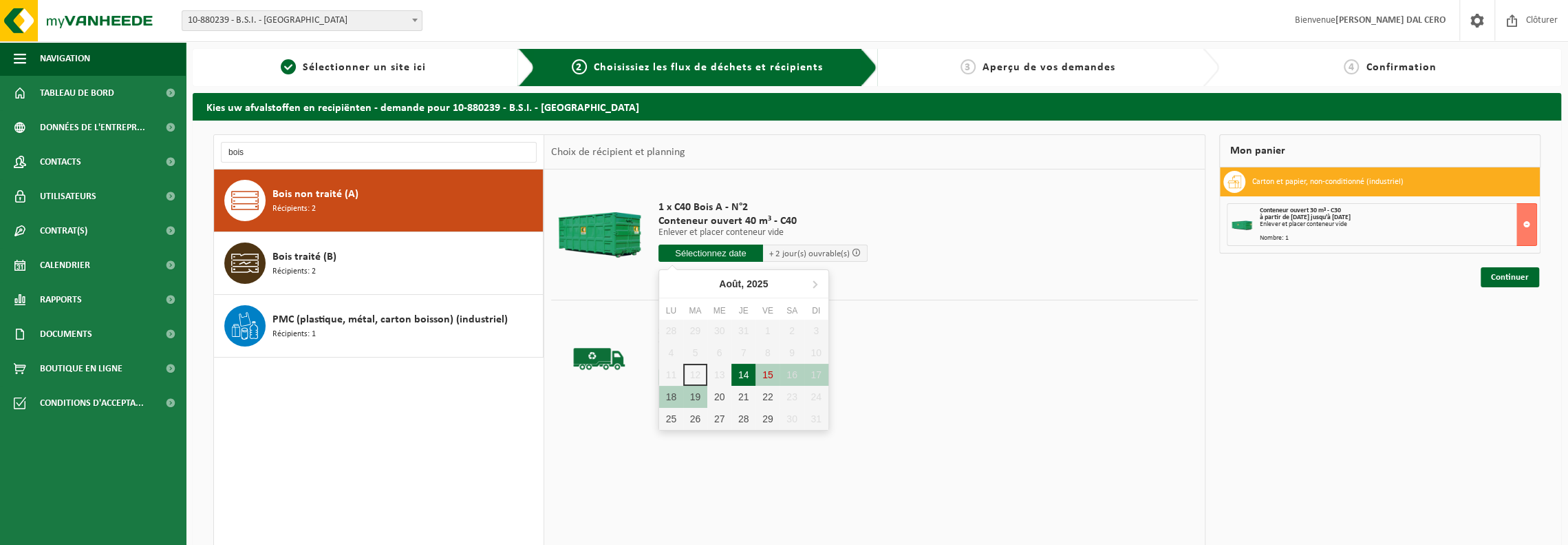
click at [746, 374] on div "14" at bounding box center [743, 374] width 24 height 22
type input "à partir de 2025-08-14"
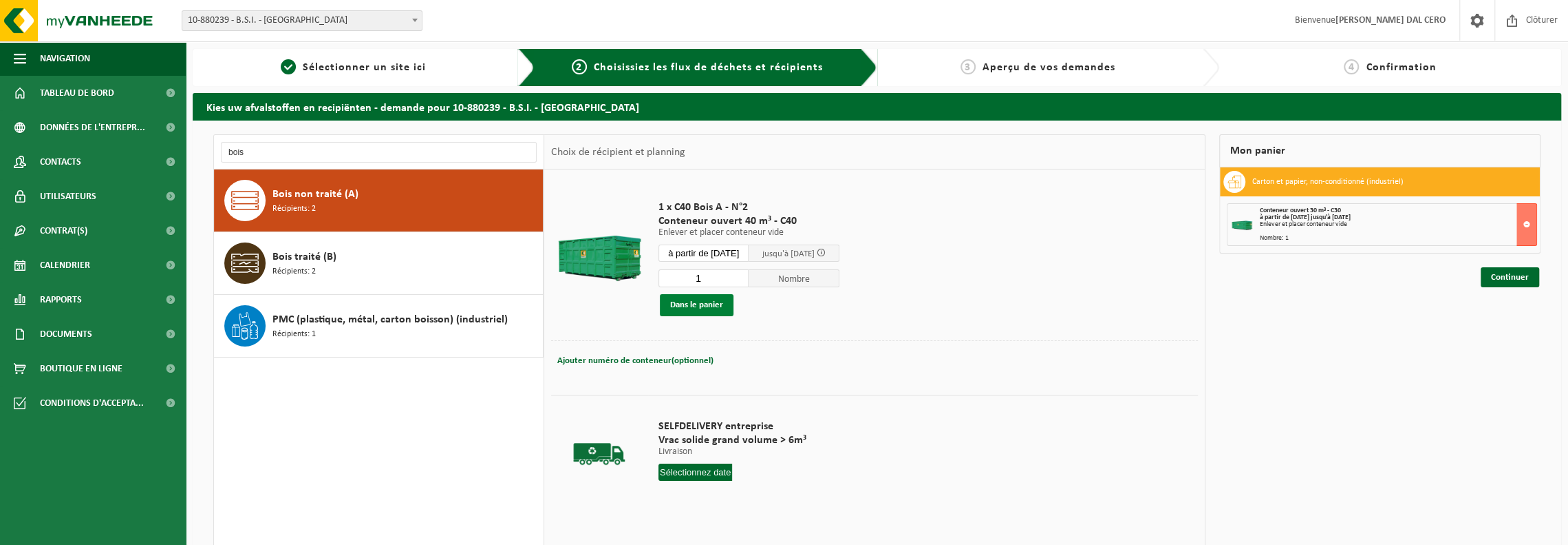
click at [708, 301] on button "Dans le panier" at bounding box center [696, 305] width 73 height 22
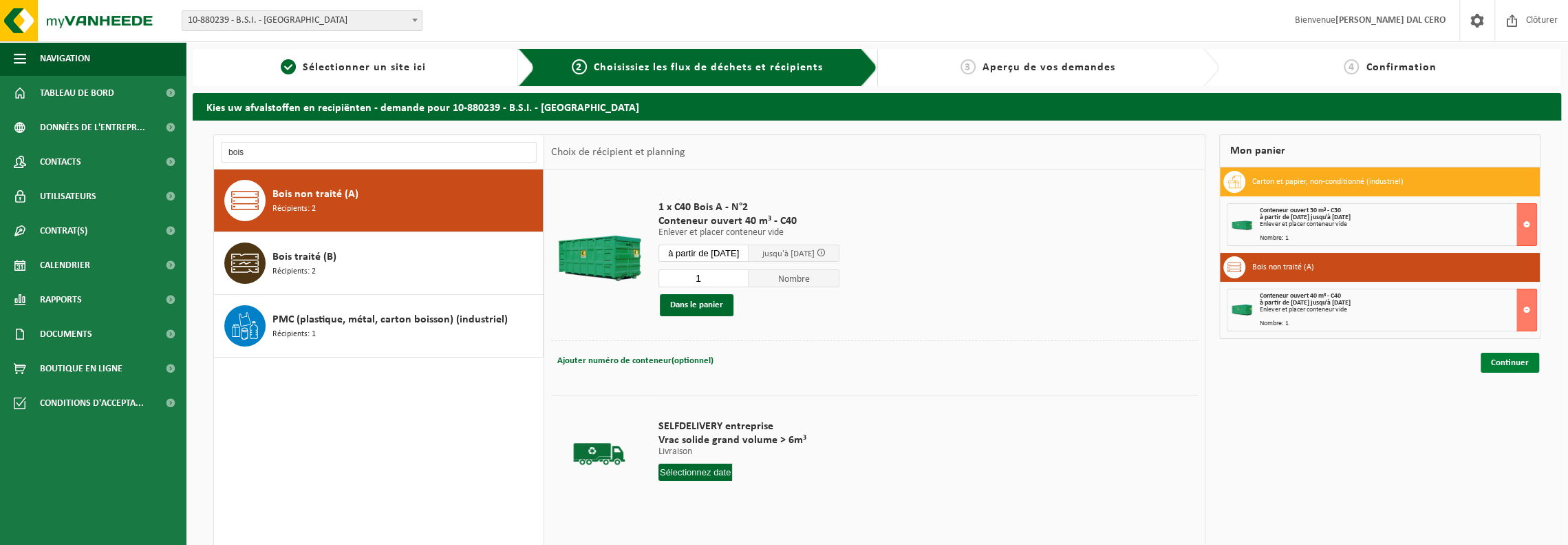
click at [1534, 362] on link "Continuer" at bounding box center [1509, 362] width 59 height 20
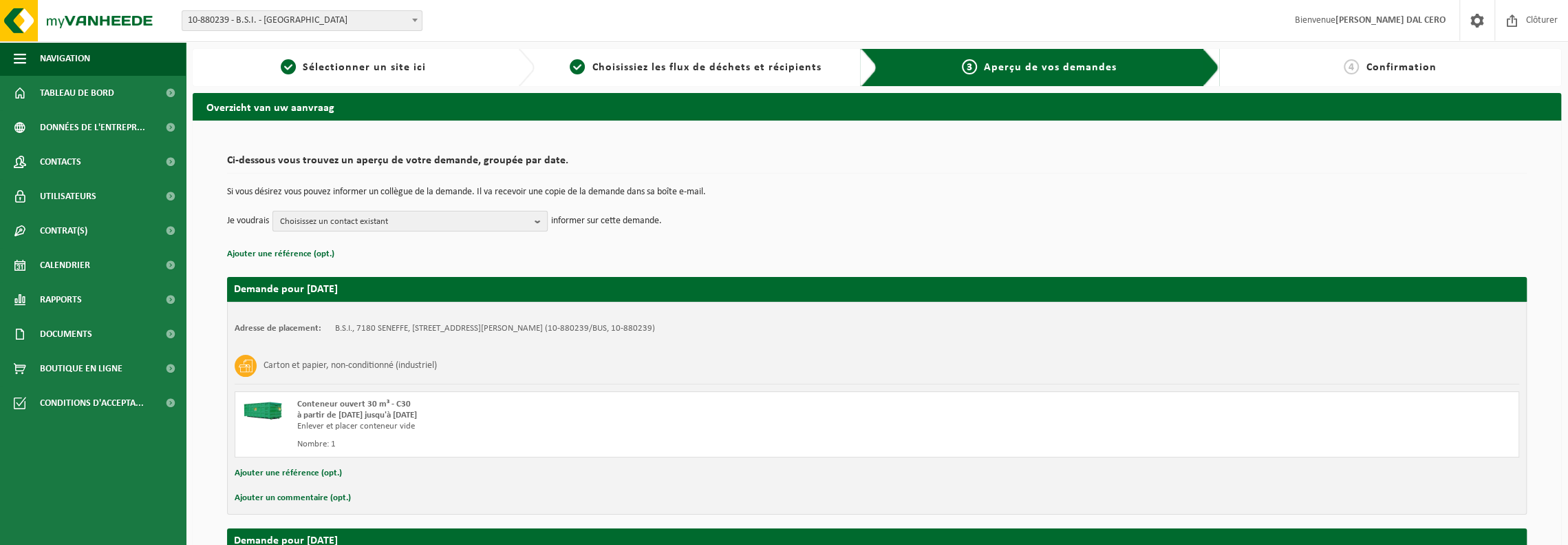
click at [363, 227] on span "Choisissez un contact existant" at bounding box center [404, 221] width 249 height 20
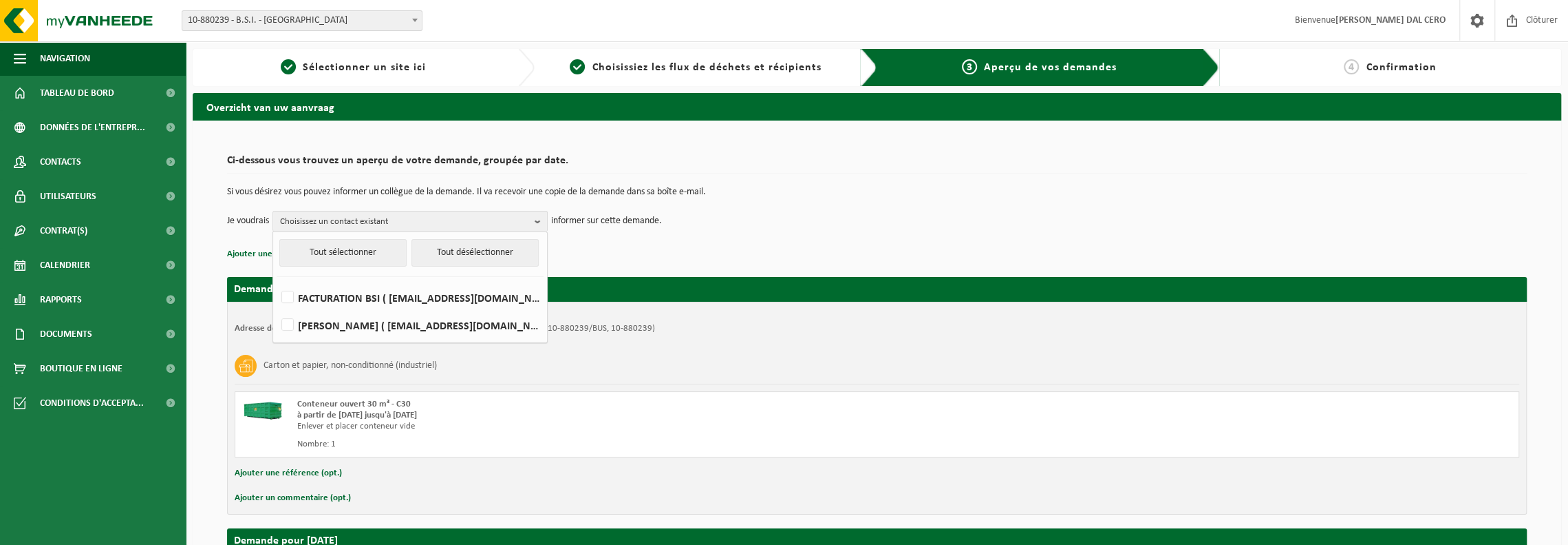
click at [875, 219] on td "Je voudrais Choisissez un contact existant Tout sélectionner Tout désélectionne…" at bounding box center [877, 220] width 1299 height 20
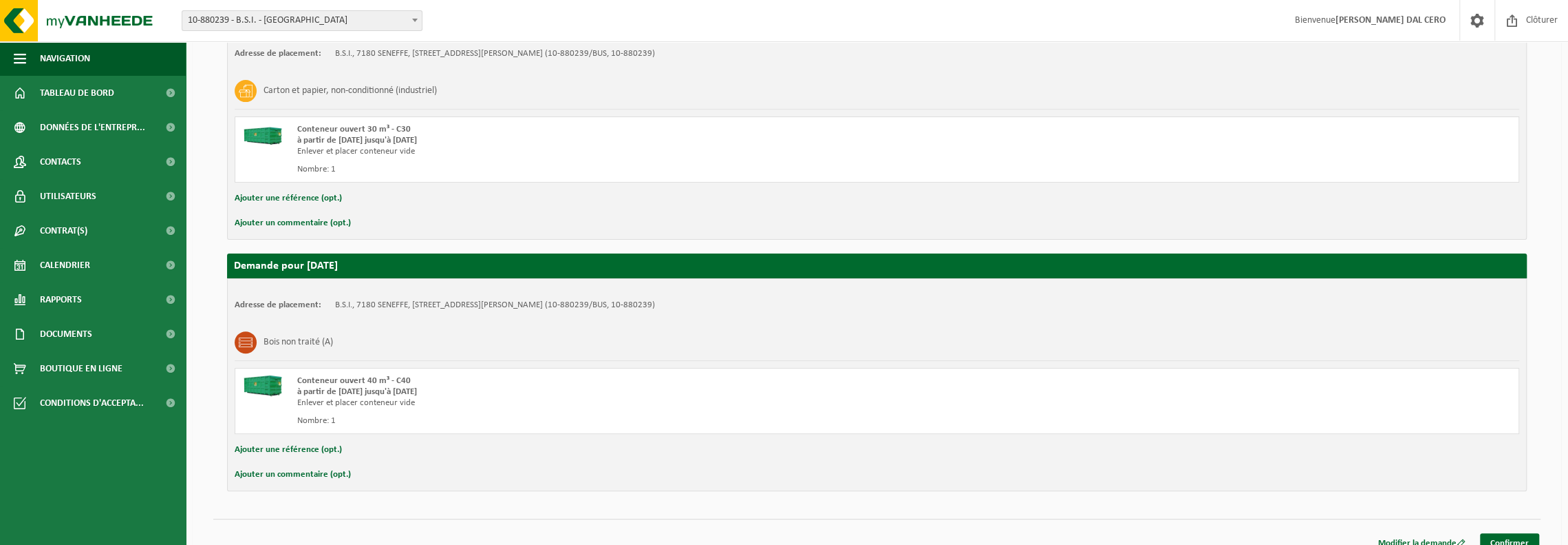
scroll to position [275, 0]
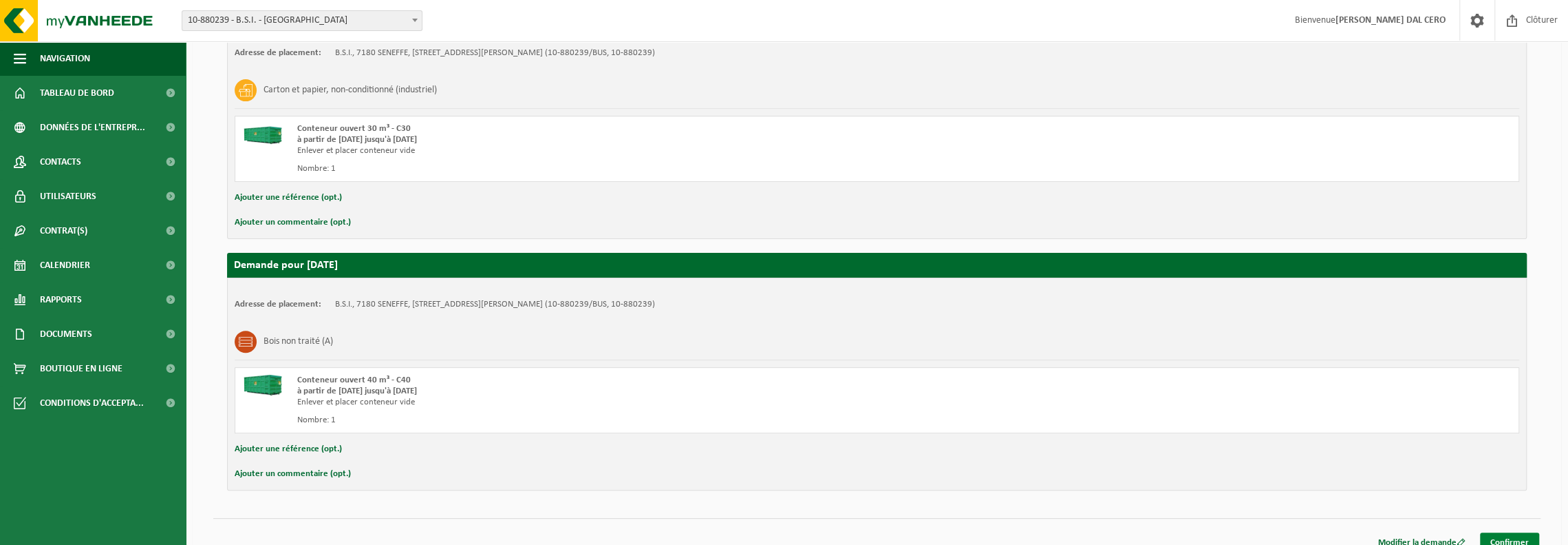
click at [1532, 540] on link "Confirmer" at bounding box center [1508, 542] width 59 height 20
